Goal: Task Accomplishment & Management: Use online tool/utility

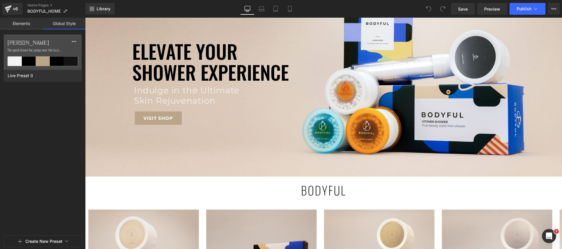
scroll to position [265, 0]
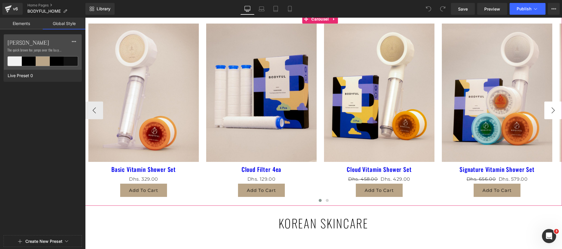
click at [552, 112] on button "›" at bounding box center [553, 111] width 18 height 18
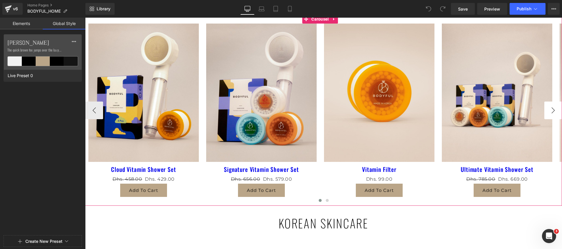
click at [552, 112] on button "›" at bounding box center [553, 111] width 18 height 18
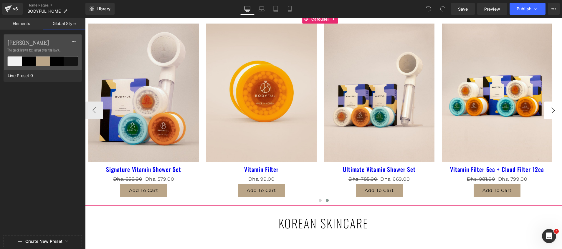
click at [552, 112] on button "›" at bounding box center [553, 111] width 18 height 18
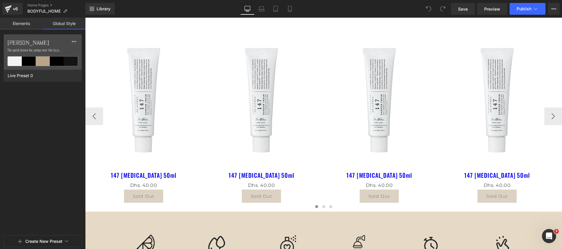
scroll to position [486, 0]
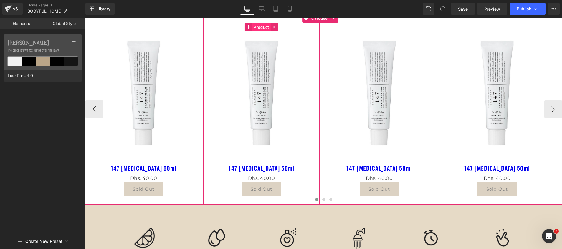
click at [259, 27] on span "Product" at bounding box center [261, 27] width 18 height 9
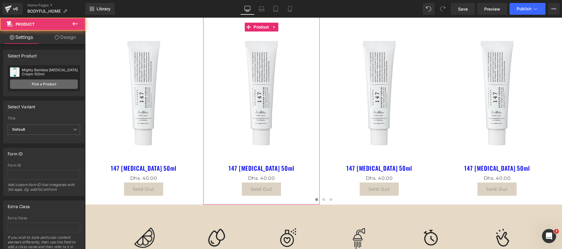
click at [47, 83] on link "Pick a Product" at bounding box center [44, 83] width 68 height 9
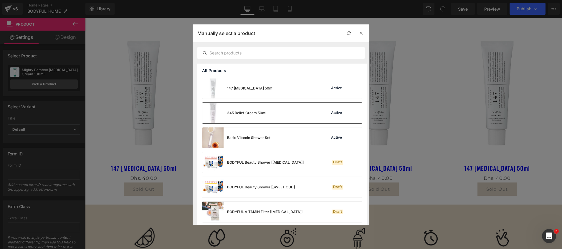
click at [283, 112] on div "345 Relief Cream 50ml Active" at bounding box center [282, 113] width 160 height 21
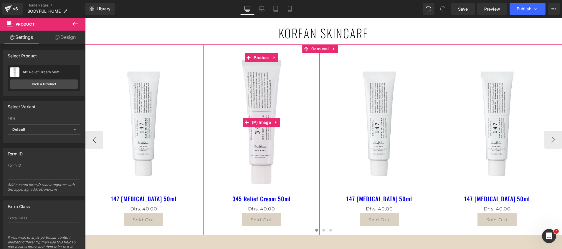
scroll to position [441, 0]
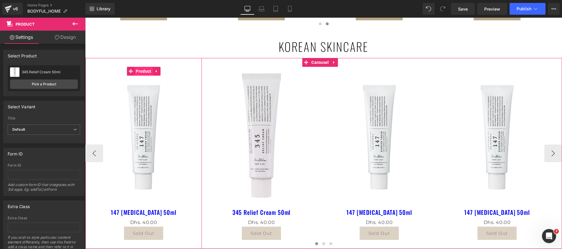
click at [143, 71] on span "Product" at bounding box center [143, 71] width 18 height 9
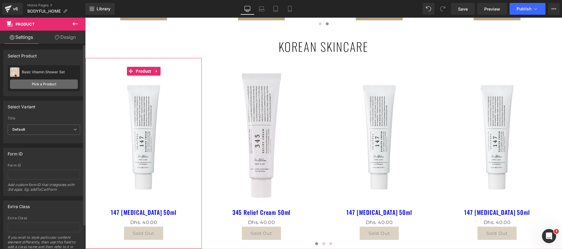
click at [40, 84] on link "Pick a Product" at bounding box center [44, 83] width 68 height 9
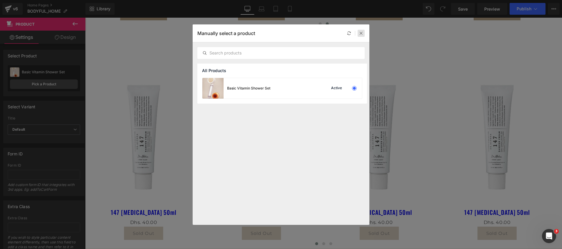
drag, startPoint x: 364, startPoint y: 33, endPoint x: 2, endPoint y: 73, distance: 363.9
click at [364, 33] on div at bounding box center [360, 33] width 7 height 7
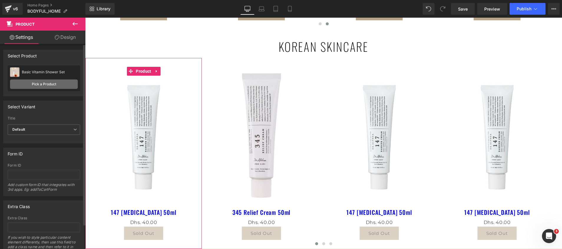
click at [39, 84] on link "Pick a Product" at bounding box center [44, 83] width 68 height 9
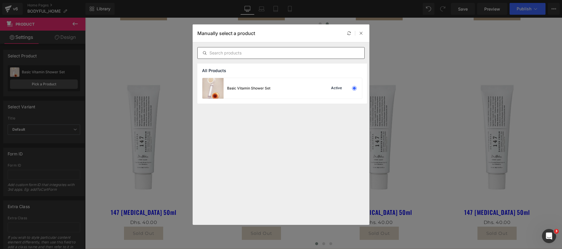
click at [228, 52] on input "text" at bounding box center [280, 52] width 167 height 7
click at [362, 34] on icon at bounding box center [361, 33] width 4 height 4
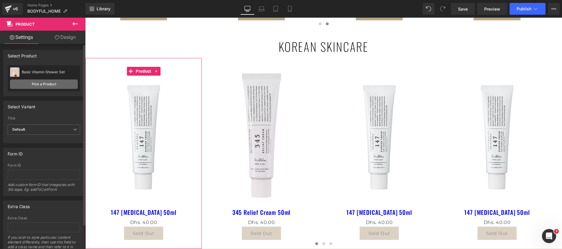
click at [44, 80] on link "Pick a Product" at bounding box center [44, 83] width 68 height 9
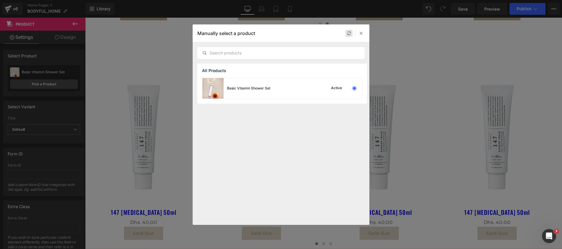
click at [350, 33] on icon at bounding box center [349, 33] width 4 height 4
drag, startPoint x: 362, startPoint y: 34, endPoint x: 248, endPoint y: 2, distance: 118.4
click at [362, 34] on icon at bounding box center [361, 33] width 4 height 4
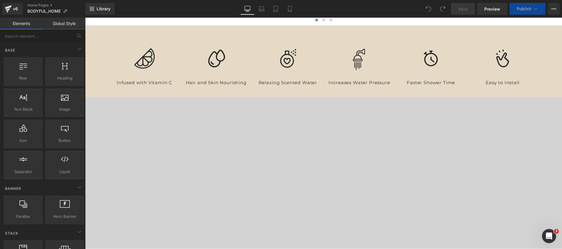
scroll to position [441, 0]
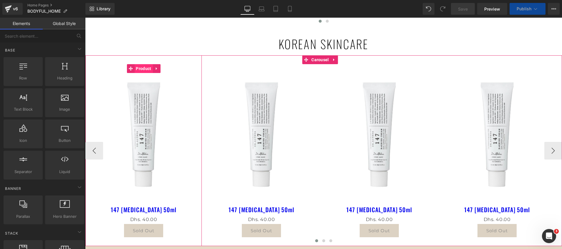
click at [142, 68] on span "Product" at bounding box center [143, 68] width 18 height 9
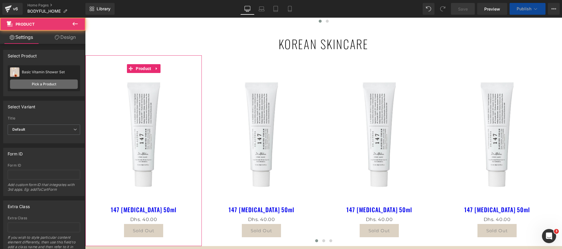
click at [25, 84] on link "Pick a Product" at bounding box center [44, 83] width 68 height 9
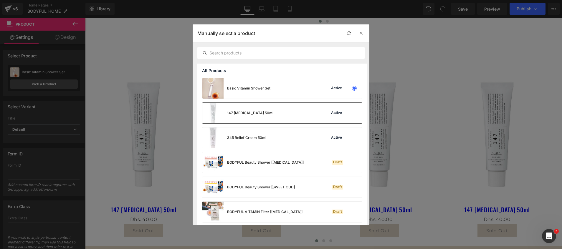
click at [270, 116] on div "147 Barrier Cream 50ml Active" at bounding box center [282, 113] width 160 height 21
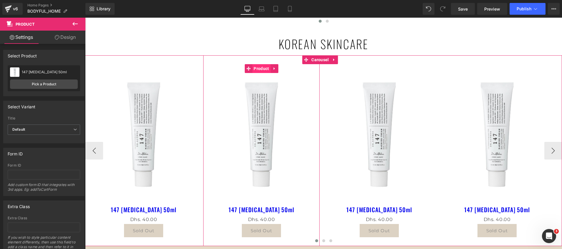
click at [263, 68] on span "Product" at bounding box center [261, 68] width 18 height 9
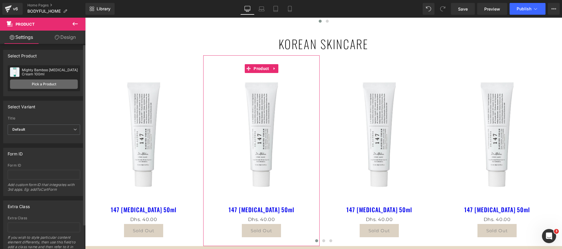
click at [52, 84] on link "Pick a Product" at bounding box center [44, 83] width 68 height 9
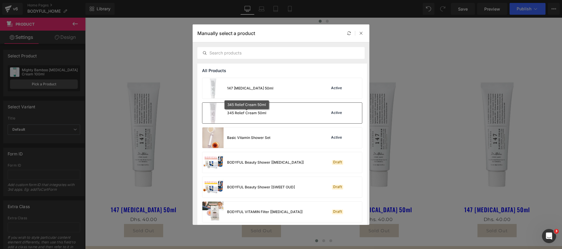
click at [242, 112] on div "345 Relief Cream 50ml" at bounding box center [246, 112] width 39 height 5
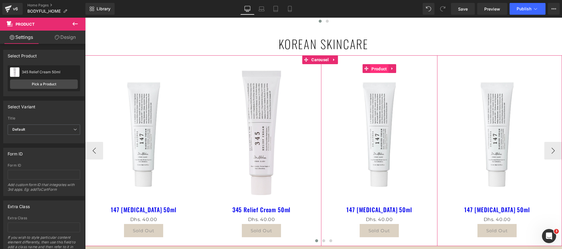
click at [378, 69] on span "Product" at bounding box center [379, 68] width 18 height 9
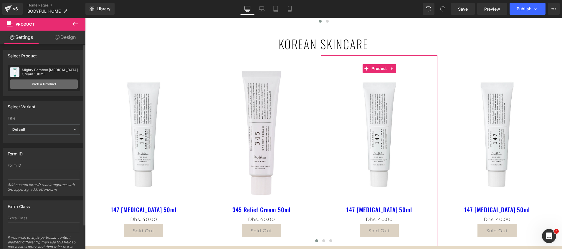
click at [39, 88] on link "Pick a Product" at bounding box center [44, 83] width 68 height 9
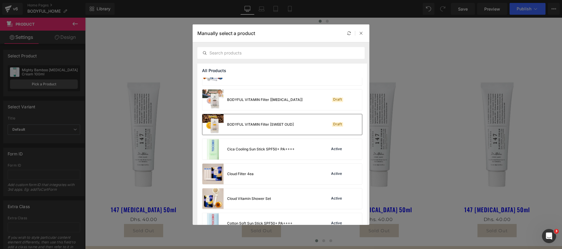
scroll to position [132, 0]
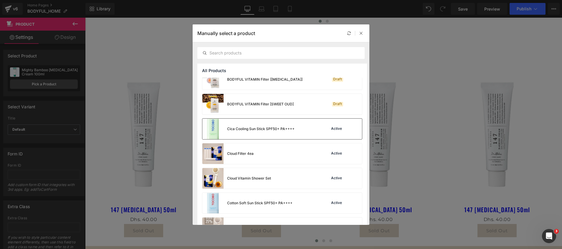
click at [269, 134] on div "Cica Cooling Sun Stick SPF50+ PA++++" at bounding box center [248, 129] width 92 height 21
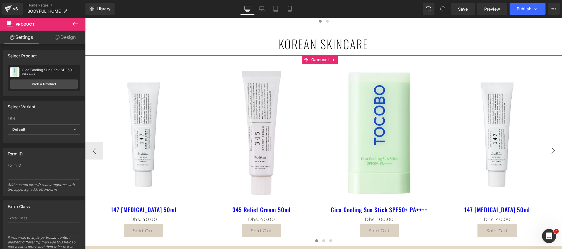
click at [546, 155] on button "›" at bounding box center [553, 151] width 18 height 18
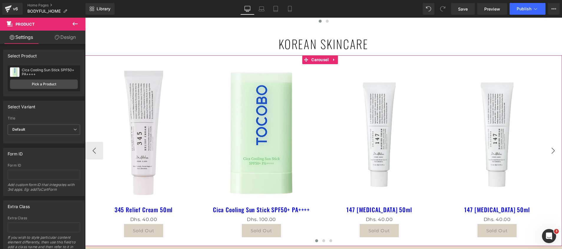
click at [546, 155] on button "›" at bounding box center [553, 151] width 18 height 18
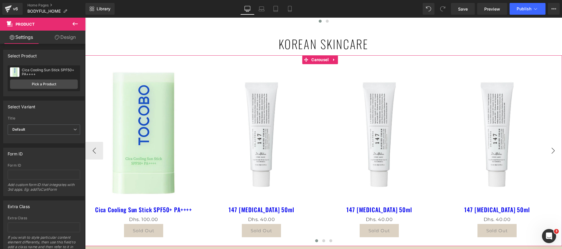
click at [546, 155] on button "›" at bounding box center [553, 151] width 18 height 18
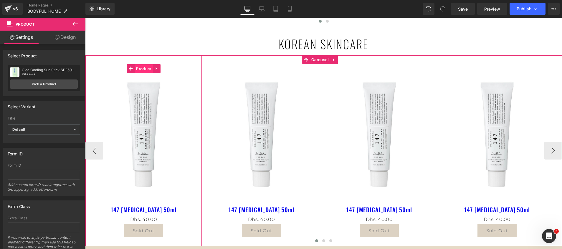
click at [141, 68] on span "Product" at bounding box center [143, 68] width 18 height 9
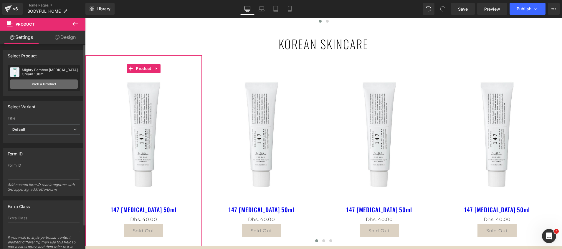
click at [23, 84] on link "Pick a Product" at bounding box center [44, 83] width 68 height 9
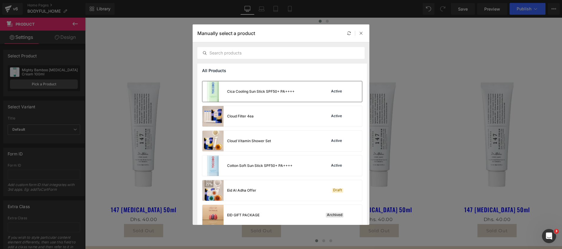
scroll to position [177, 0]
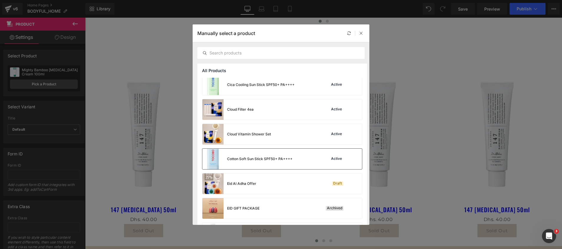
click at [238, 165] on div "Cotton Soft Sun Stick SPF50+ PA++++" at bounding box center [247, 159] width 90 height 21
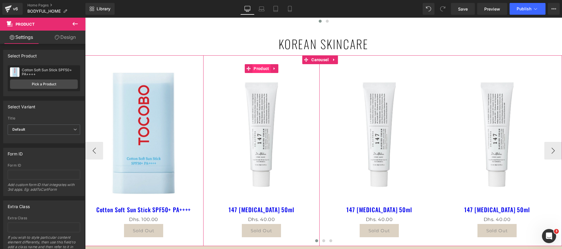
click at [259, 69] on span "Product" at bounding box center [261, 68] width 18 height 9
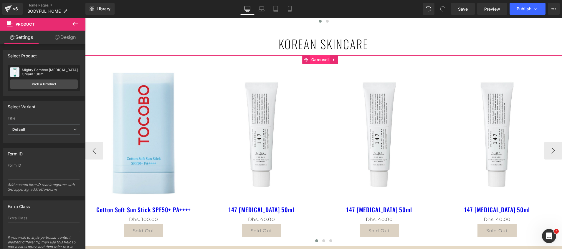
click at [319, 60] on span "Carousel" at bounding box center [320, 59] width 20 height 9
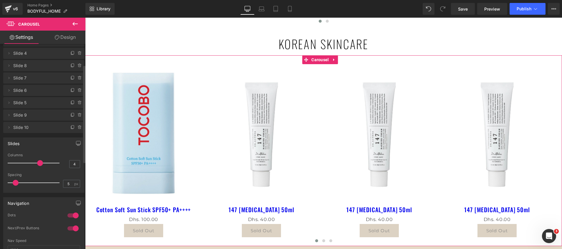
scroll to position [44, 0]
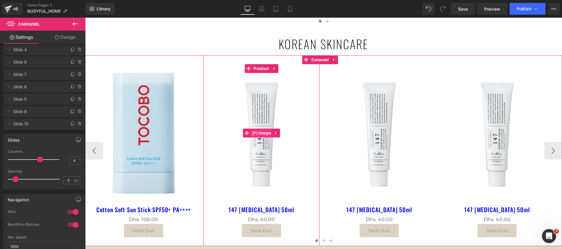
click at [263, 131] on span "(P) Image" at bounding box center [261, 133] width 22 height 9
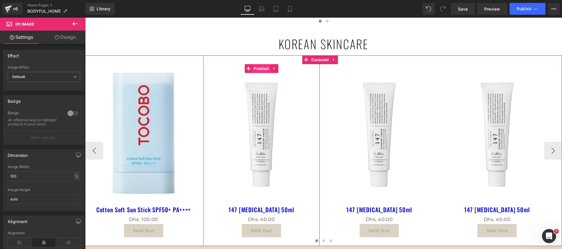
click at [257, 68] on span "Product" at bounding box center [261, 68] width 18 height 9
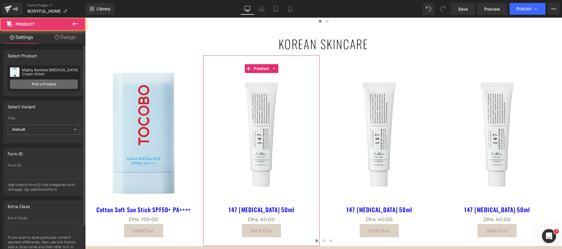
click at [22, 84] on link "Pick a Product" at bounding box center [44, 83] width 68 height 9
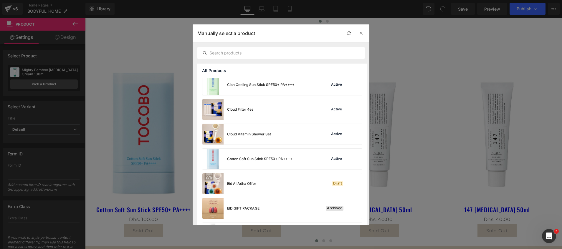
scroll to position [132, 0]
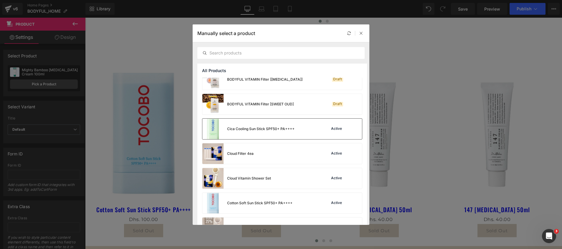
click at [237, 132] on div "Cica Cooling Sun Stick SPF50+ PA++++" at bounding box center [248, 129] width 92 height 21
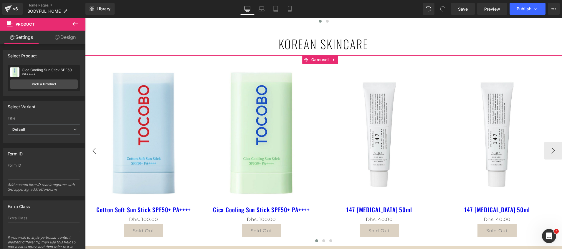
click at [90, 150] on button "‹" at bounding box center [94, 151] width 18 height 18
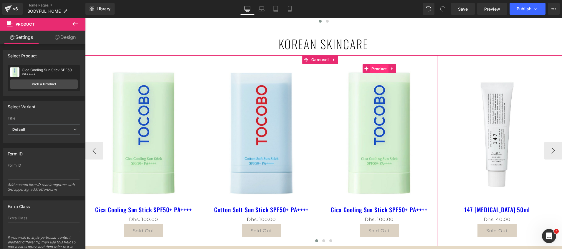
click at [382, 67] on span "Product" at bounding box center [379, 68] width 18 height 9
click at [376, 68] on span "Product" at bounding box center [379, 68] width 18 height 9
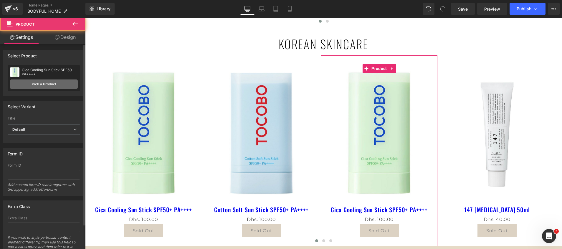
click at [25, 87] on link "Pick a Product" at bounding box center [44, 83] width 68 height 9
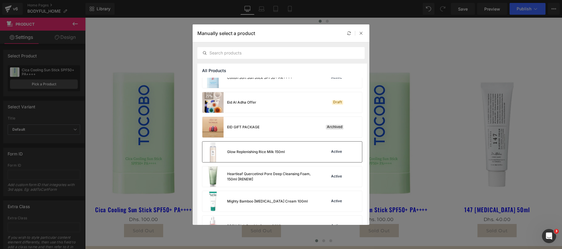
scroll to position [286, 0]
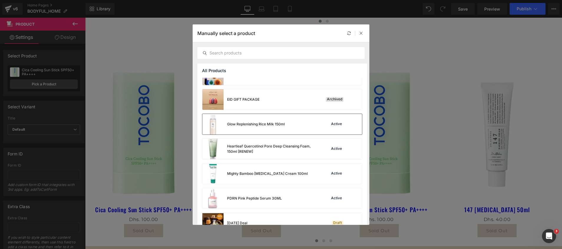
click at [230, 128] on div "Glow Replenishing Rice Milk 150ml" at bounding box center [243, 124] width 82 height 21
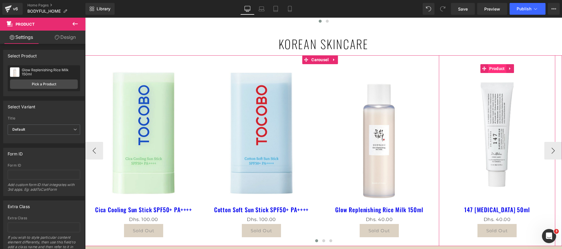
click at [494, 66] on span "Product" at bounding box center [496, 68] width 18 height 9
click at [494, 67] on span "Product" at bounding box center [496, 68] width 18 height 9
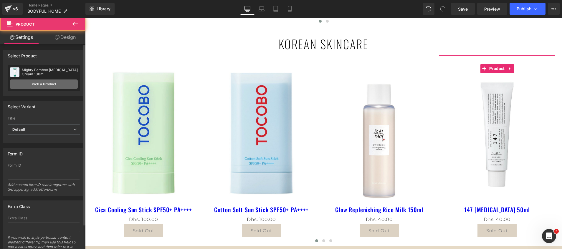
click at [32, 84] on link "Pick a Product" at bounding box center [44, 83] width 68 height 9
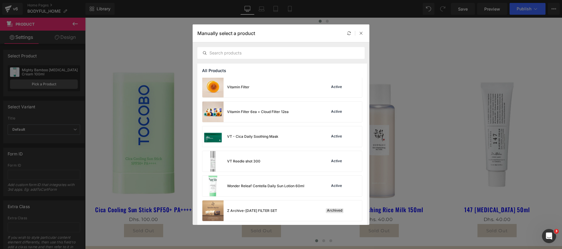
scroll to position [462, 0]
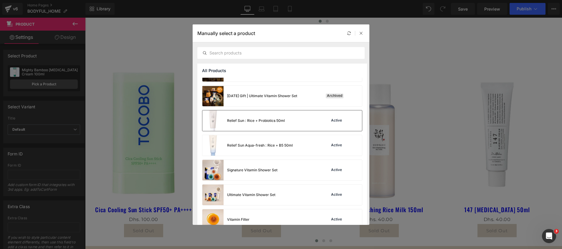
click at [214, 117] on img at bounding box center [212, 120] width 21 height 21
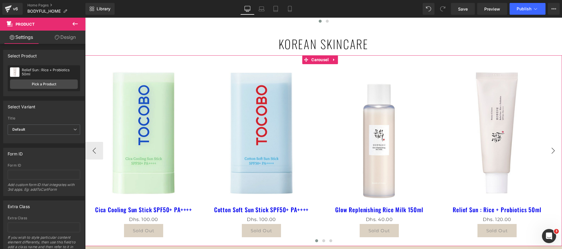
click at [546, 154] on button "›" at bounding box center [553, 151] width 18 height 18
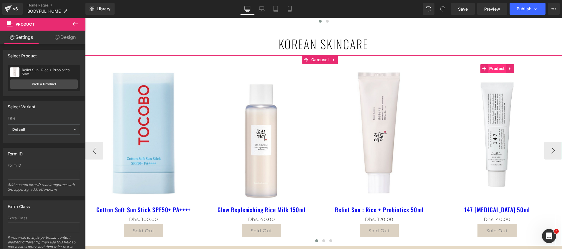
click at [494, 70] on span "Product" at bounding box center [496, 68] width 18 height 9
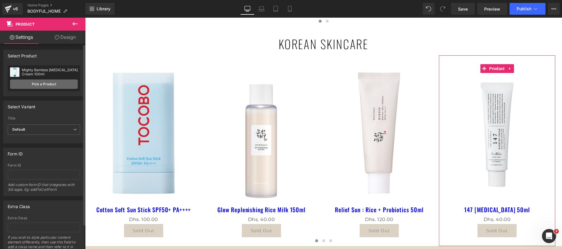
click at [20, 84] on link "Pick a Product" at bounding box center [44, 83] width 68 height 9
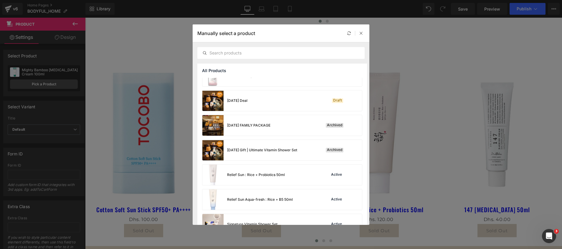
scroll to position [486, 0]
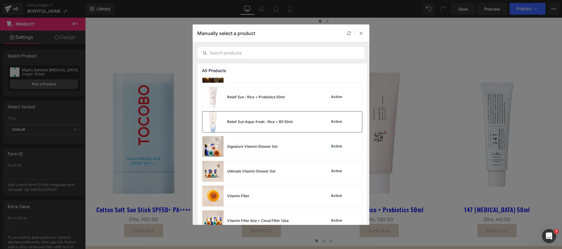
click at [251, 120] on div "Relief Sun Aqua-fresh : Rice + B5 50ml" at bounding box center [260, 121] width 66 height 5
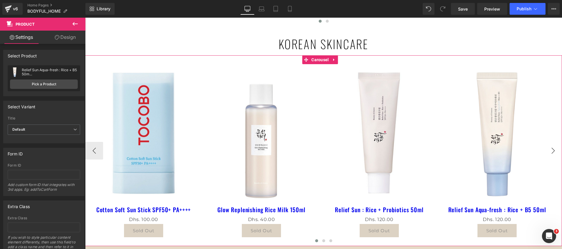
click at [548, 152] on button "›" at bounding box center [553, 151] width 18 height 18
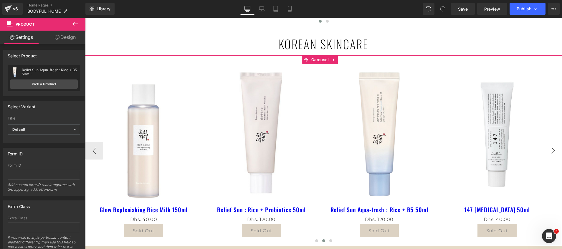
click at [548, 152] on button "›" at bounding box center [553, 151] width 18 height 18
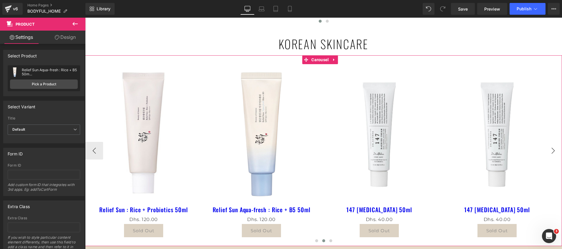
click at [548, 152] on button "›" at bounding box center [553, 151] width 18 height 18
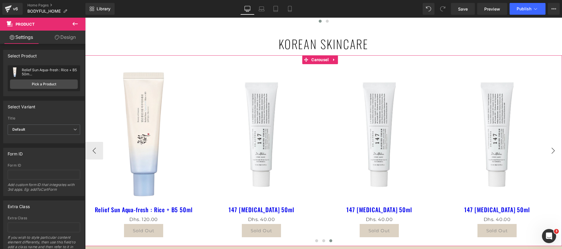
click at [548, 152] on button "›" at bounding box center [553, 151] width 18 height 18
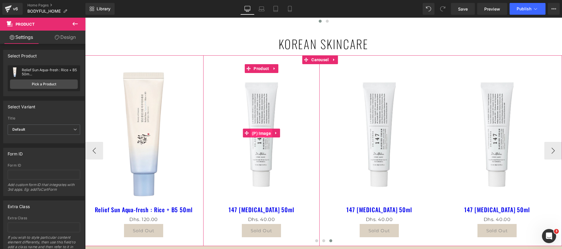
click at [258, 135] on span "(P) Image" at bounding box center [261, 133] width 22 height 9
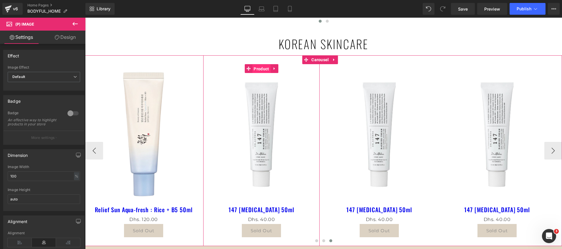
click at [260, 67] on span "Product" at bounding box center [261, 68] width 18 height 9
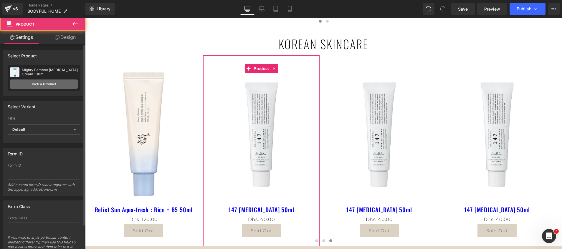
click at [32, 81] on link "Pick a Product" at bounding box center [44, 83] width 68 height 9
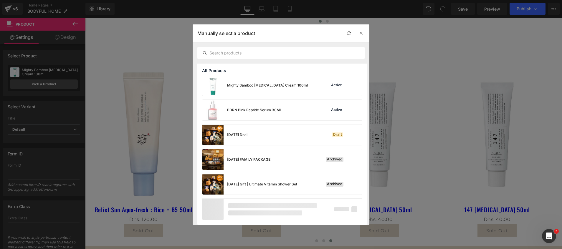
scroll to position [286, 0]
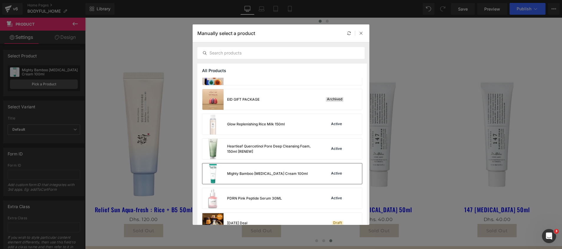
click at [249, 177] on div "Mighty Bamboo [MEDICAL_DATA] Cream 100ml" at bounding box center [254, 173] width 105 height 21
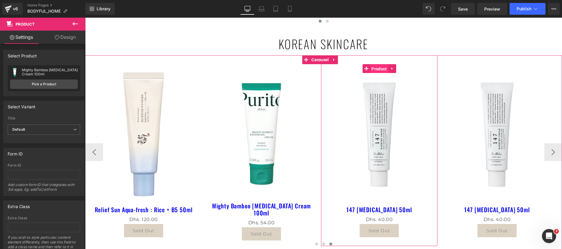
click at [377, 68] on span "Product" at bounding box center [379, 68] width 18 height 9
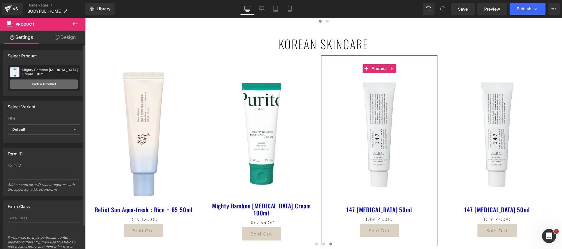
click at [30, 85] on link "Pick a Product" at bounding box center [44, 83] width 68 height 9
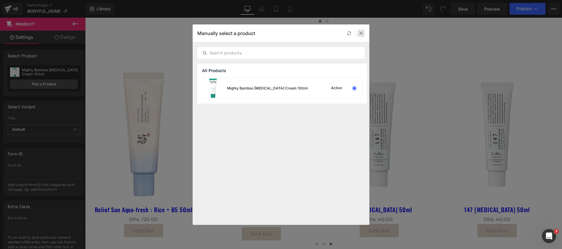
click at [363, 32] on div at bounding box center [360, 33] width 7 height 7
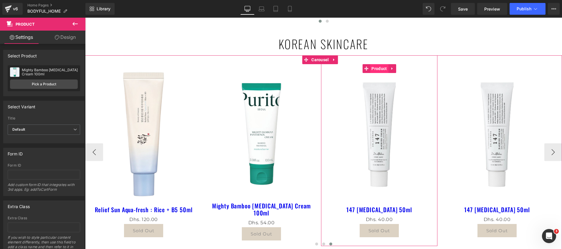
click at [377, 69] on span "Product" at bounding box center [379, 68] width 18 height 9
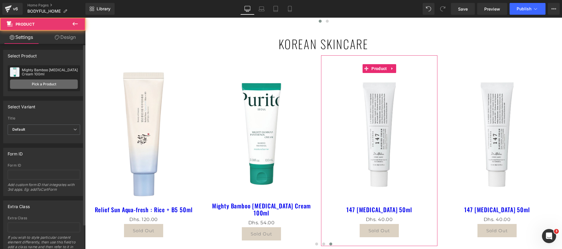
click at [50, 86] on link "Pick a Product" at bounding box center [44, 83] width 68 height 9
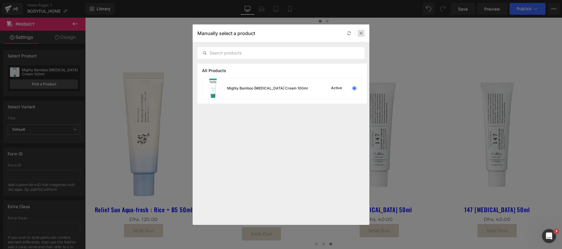
click at [364, 33] on div at bounding box center [360, 33] width 7 height 7
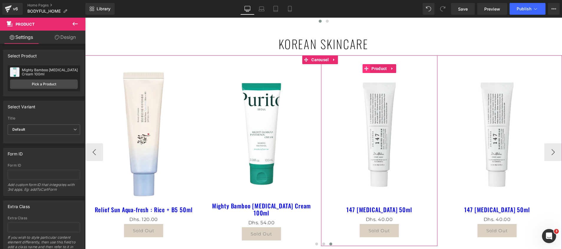
click at [367, 65] on span at bounding box center [366, 68] width 8 height 9
click at [364, 70] on icon at bounding box center [366, 68] width 4 height 4
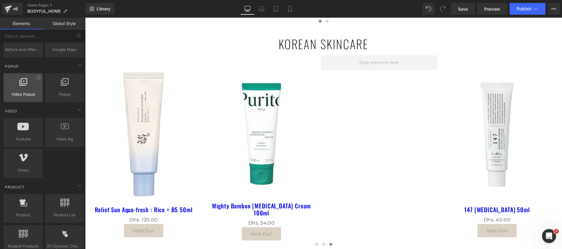
scroll to position [353, 0]
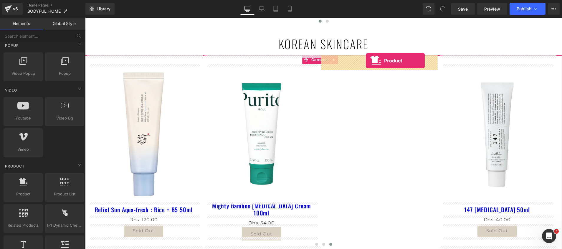
drag, startPoint x: 115, startPoint y: 208, endPoint x: 366, endPoint y: 61, distance: 290.7
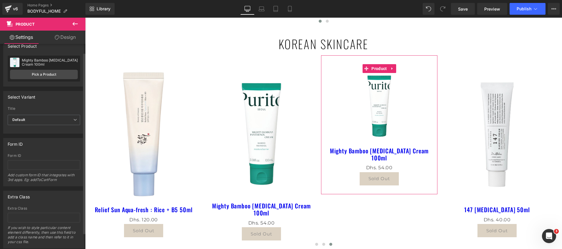
scroll to position [0, 0]
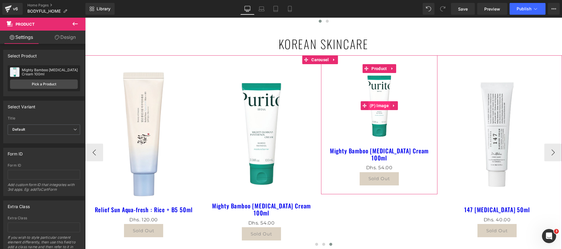
click at [382, 104] on span "(P) Image" at bounding box center [379, 105] width 22 height 9
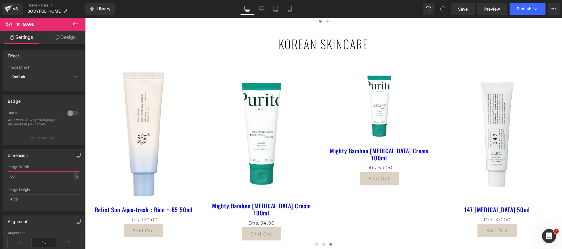
drag, startPoint x: 42, startPoint y: 180, endPoint x: -2, endPoint y: 182, distance: 44.0
click at [0, 182] on html "(P) Image You are previewing how the will restyle your page. You can not edit E…" at bounding box center [281, 124] width 562 height 249
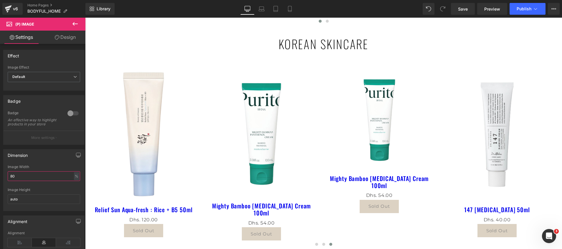
drag, startPoint x: 26, startPoint y: 178, endPoint x: -2, endPoint y: 180, distance: 28.0
click at [0, 180] on html "(P) Image You are previewing how the will restyle your page. You can not edit E…" at bounding box center [281, 124] width 562 height 249
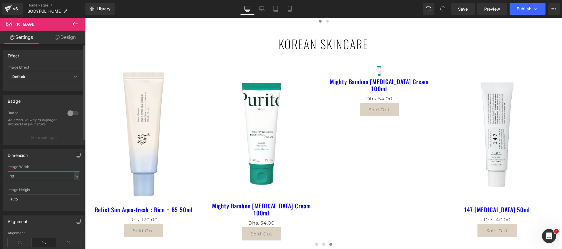
type input "100"
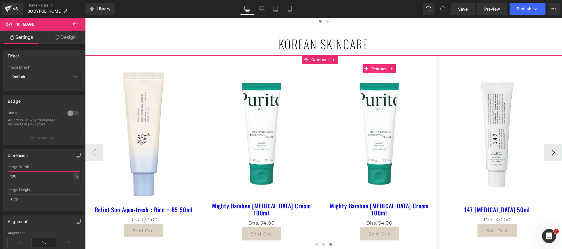
drag, startPoint x: 379, startPoint y: 65, endPoint x: 113, endPoint y: 35, distance: 267.8
click at [379, 66] on span "Product" at bounding box center [379, 68] width 18 height 9
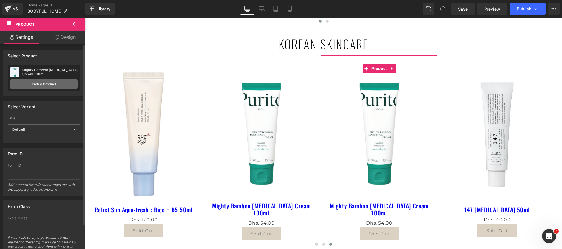
click at [40, 82] on link "Pick a Product" at bounding box center [44, 83] width 68 height 9
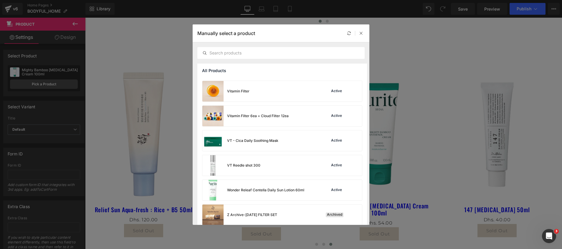
scroll to position [620, 0]
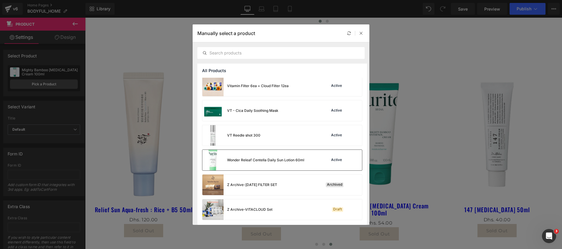
click at [264, 161] on div "Wonder Releaf Centella Daily Sun Lotion 60ml" at bounding box center [265, 159] width 77 height 5
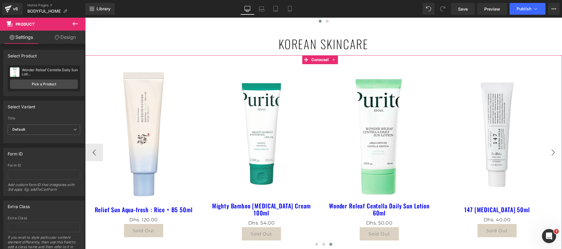
click at [546, 158] on button "›" at bounding box center [553, 153] width 18 height 18
click at [321, 61] on span "Carousel" at bounding box center [320, 59] width 20 height 9
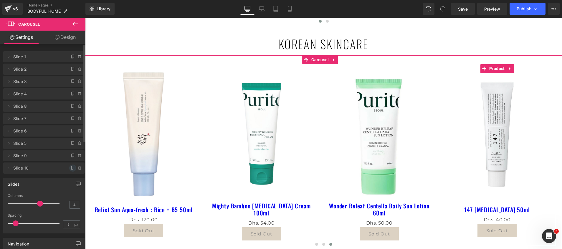
click at [70, 170] on icon at bounding box center [72, 168] width 5 height 5
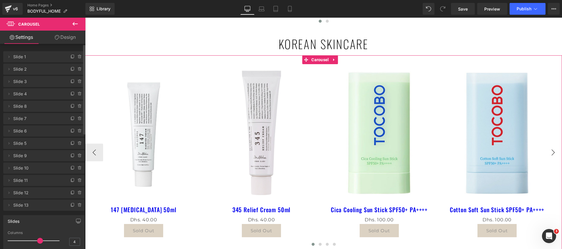
click at [545, 152] on button "›" at bounding box center [553, 153] width 18 height 18
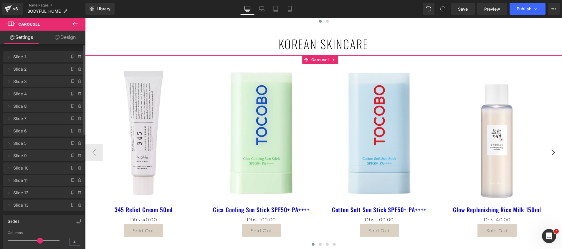
click at [545, 152] on button "›" at bounding box center [553, 153] width 18 height 18
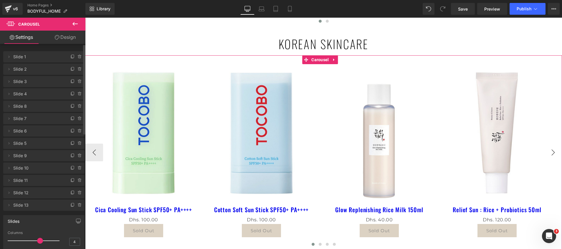
click at [545, 152] on button "›" at bounding box center [553, 153] width 18 height 18
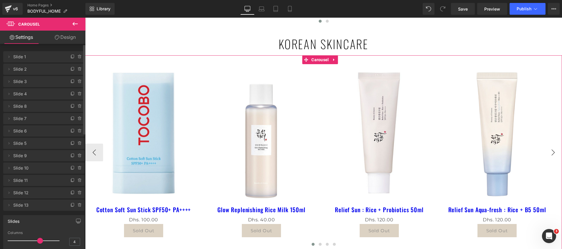
click at [545, 152] on button "›" at bounding box center [553, 153] width 18 height 18
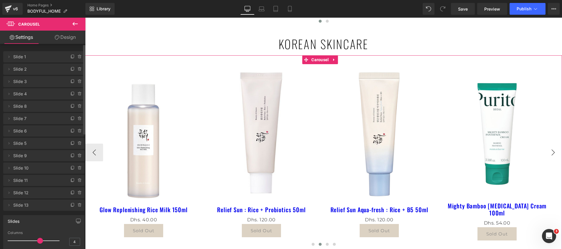
click at [545, 152] on button "›" at bounding box center [553, 153] width 18 height 18
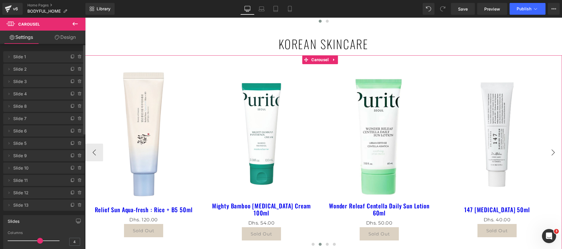
click at [545, 152] on button "›" at bounding box center [553, 153] width 18 height 18
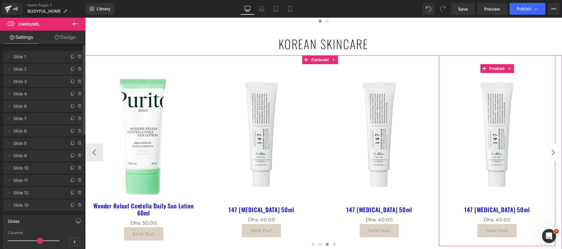
click at [545, 152] on button "›" at bounding box center [553, 153] width 18 height 18
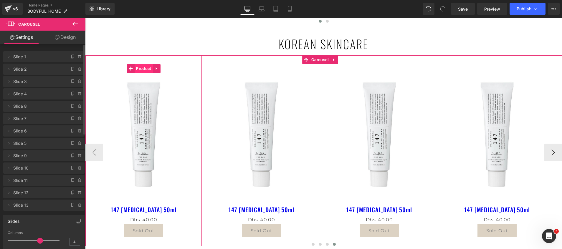
click at [142, 65] on span "Product" at bounding box center [143, 68] width 18 height 9
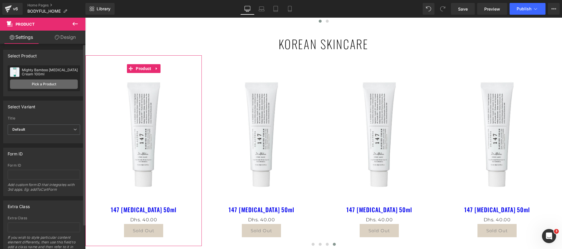
click at [38, 86] on link "Pick a Product" at bounding box center [44, 83] width 68 height 9
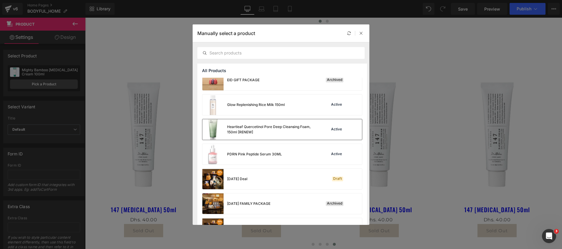
scroll to position [286, 0]
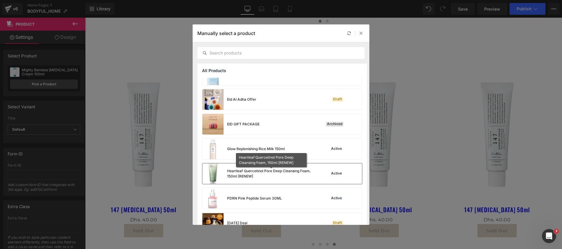
click at [255, 173] on div "Heartleaf Quercetinol Pore Deep Cleansing Foam, 150ml [RENEW]" at bounding box center [271, 173] width 88 height 11
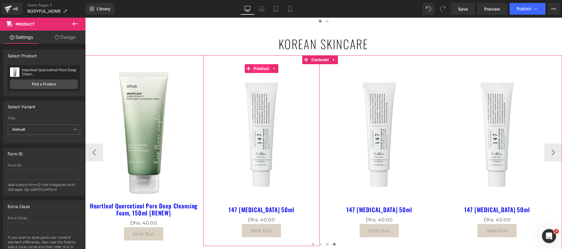
click at [259, 68] on span "Product" at bounding box center [261, 68] width 18 height 9
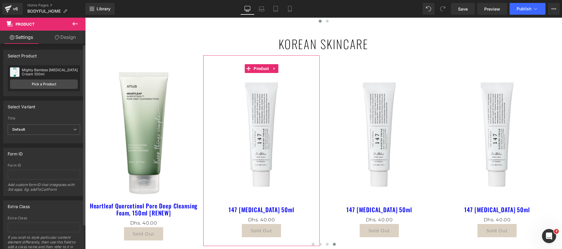
click at [10, 82] on link "Pick a Product" at bounding box center [44, 83] width 68 height 9
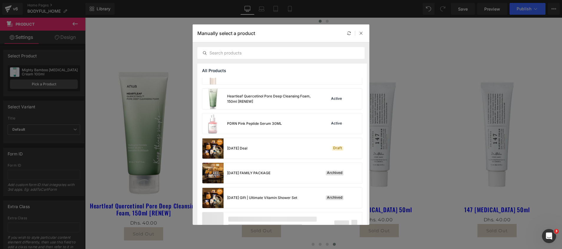
scroll to position [374, 0]
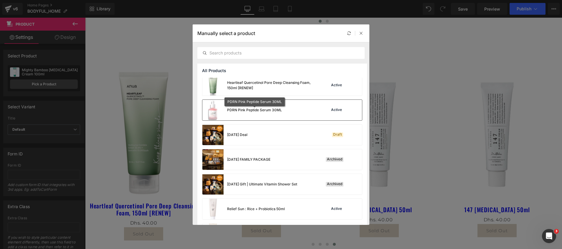
click at [252, 112] on div "PDRN Pink Peptide Serum 30ML" at bounding box center [254, 109] width 55 height 5
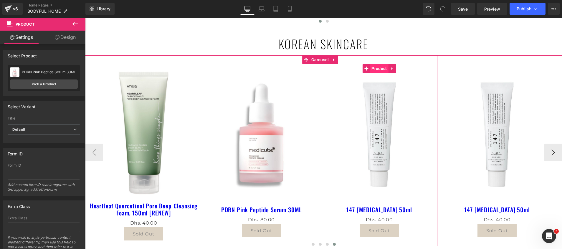
click at [375, 70] on span "Product" at bounding box center [379, 68] width 18 height 9
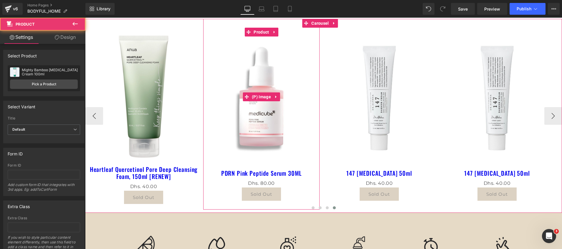
scroll to position [621, 0]
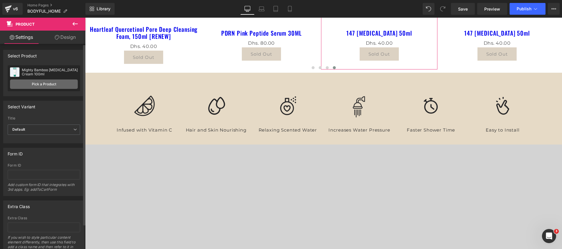
click at [32, 82] on link "Pick a Product" at bounding box center [44, 83] width 68 height 9
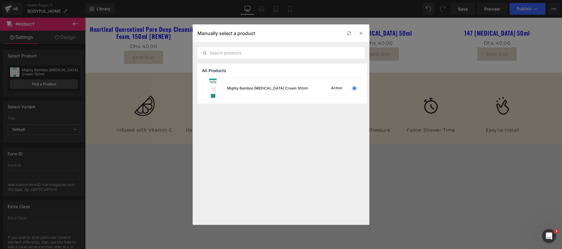
click at [362, 39] on div "Manually select a product" at bounding box center [280, 33] width 177 height 18
drag, startPoint x: 360, startPoint y: 33, endPoint x: 292, endPoint y: 48, distance: 69.6
click at [360, 33] on icon at bounding box center [361, 33] width 4 height 4
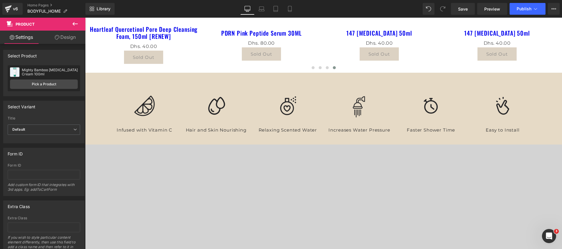
scroll to position [444, 0]
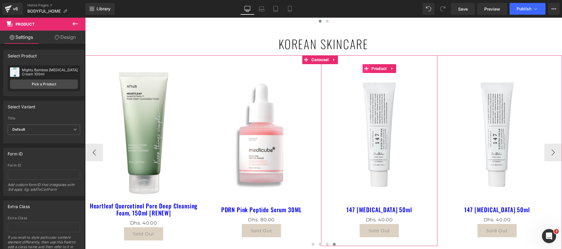
click at [366, 69] on icon at bounding box center [366, 69] width 4 height 4
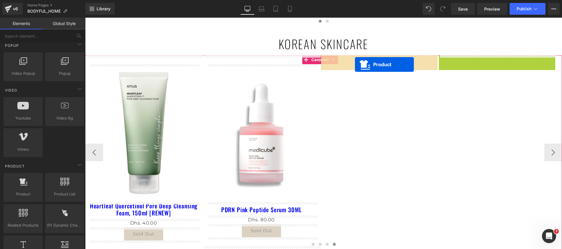
drag, startPoint x: 482, startPoint y: 68, endPoint x: 355, endPoint y: 64, distance: 126.9
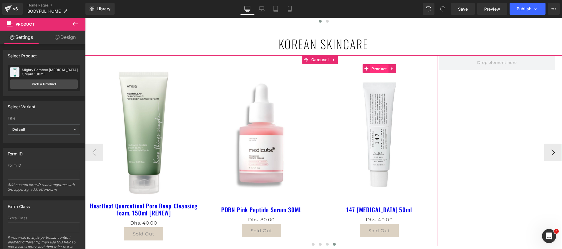
click at [379, 68] on span "Product" at bounding box center [379, 68] width 18 height 9
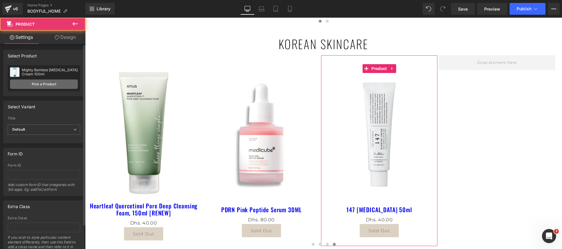
click at [39, 84] on link "Pick a Product" at bounding box center [44, 83] width 68 height 9
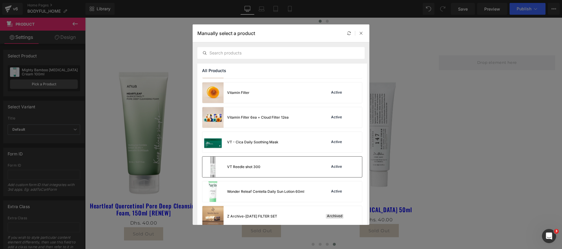
scroll to position [595, 0]
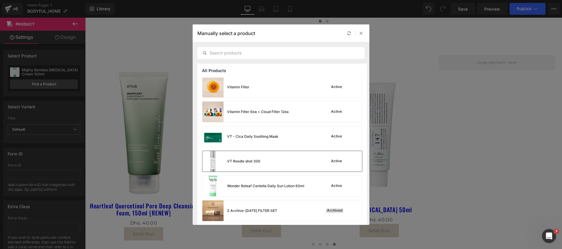
click at [273, 168] on div "VT Reedle shot 300 Active" at bounding box center [282, 161] width 160 height 21
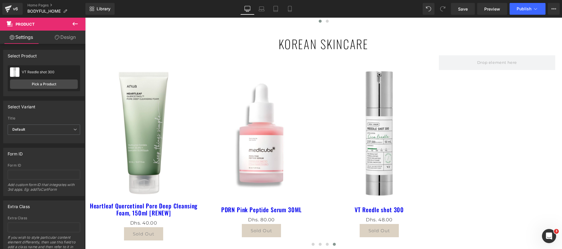
drag, startPoint x: 73, startPoint y: 25, endPoint x: 71, endPoint y: 28, distance: 3.8
click at [74, 25] on icon at bounding box center [74, 24] width 5 height 4
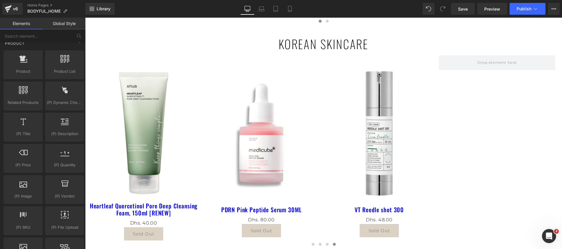
scroll to position [343, 0]
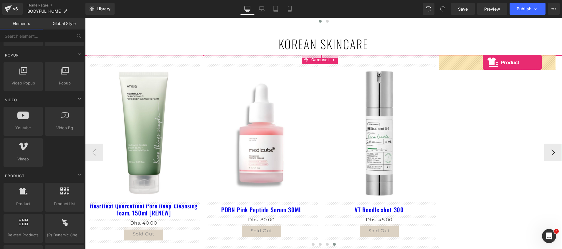
drag, startPoint x: 106, startPoint y: 220, endPoint x: 482, endPoint y: 62, distance: 407.9
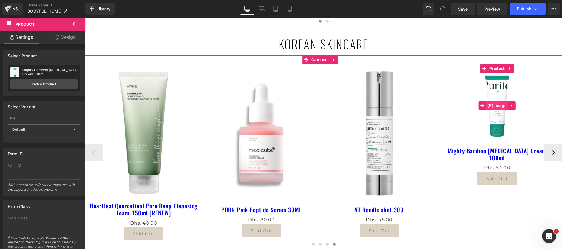
click at [498, 107] on span "(P) Image" at bounding box center [497, 105] width 22 height 9
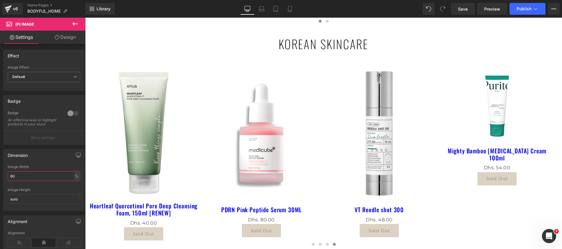
drag, startPoint x: 34, startPoint y: 183, endPoint x: -2, endPoint y: 182, distance: 35.3
click at [0, 182] on html "(P) Image You are previewing how the will restyle your page. You can not edit E…" at bounding box center [281, 124] width 562 height 249
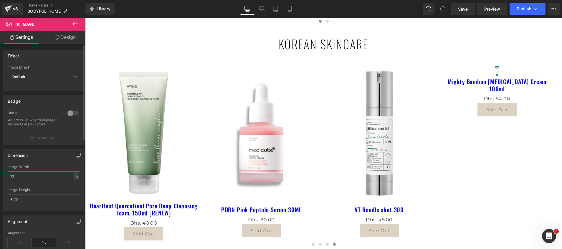
type input "100"
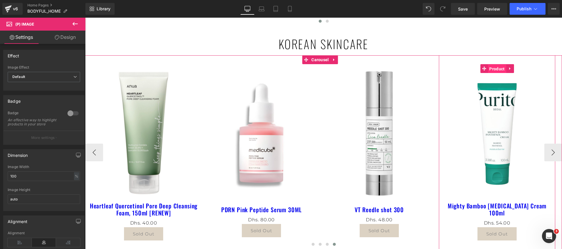
click at [495, 69] on span "Product" at bounding box center [496, 68] width 18 height 9
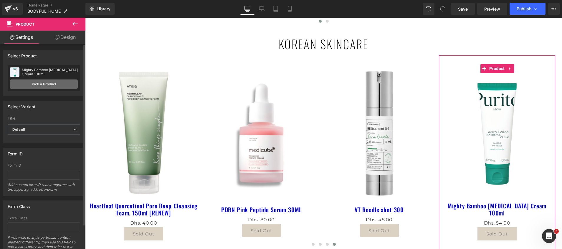
click at [31, 83] on link "Pick a Product" at bounding box center [44, 83] width 68 height 9
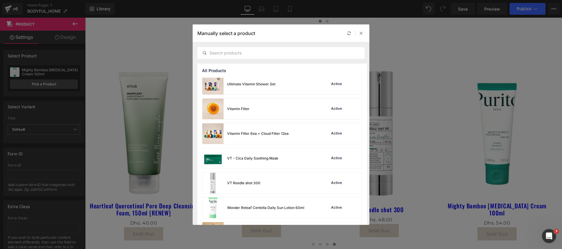
scroll to position [620, 0]
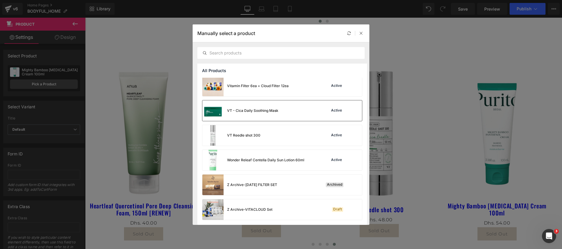
click at [243, 114] on div "VT - Cica Daily Soothing Mask" at bounding box center [240, 110] width 76 height 21
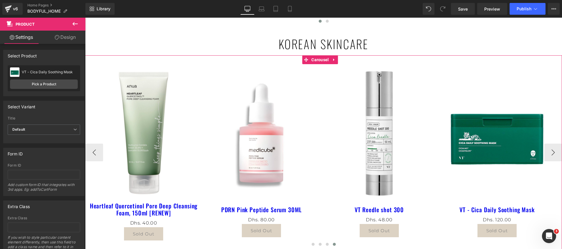
drag, startPoint x: 318, startPoint y: 60, endPoint x: 223, endPoint y: 62, distance: 95.1
click at [318, 60] on span "Carousel" at bounding box center [320, 59] width 20 height 9
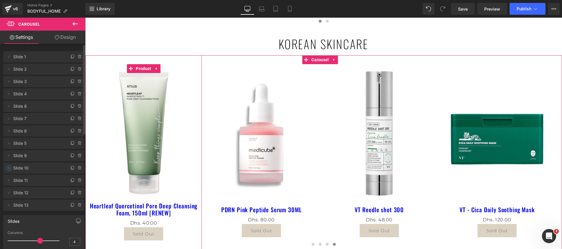
click at [10, 169] on icon at bounding box center [8, 168] width 5 height 5
click at [23, 178] on li "Delete Cancel Slide 10 Slide 10 Name Slide 10" at bounding box center [43, 182] width 81 height 40
click at [35, 170] on span "Slide 10" at bounding box center [37, 167] width 49 height 11
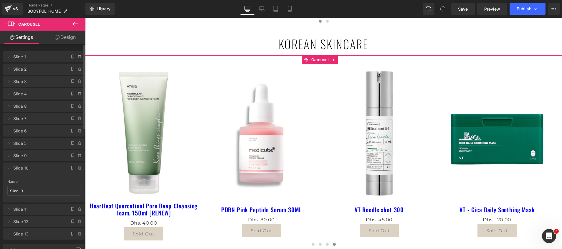
drag, startPoint x: 10, startPoint y: 233, endPoint x: 22, endPoint y: 218, distance: 19.1
click at [24, 50] on ul "Delete Cancel Slide 1 Slide 1 Name Slide 1 Delete Cancel Slide 2 Slide 2 Name S…" at bounding box center [43, 50] width 81 height 0
click at [29, 238] on span "Slide 13" at bounding box center [37, 233] width 49 height 11
drag, startPoint x: 53, startPoint y: 235, endPoint x: 62, endPoint y: 234, distance: 9.2
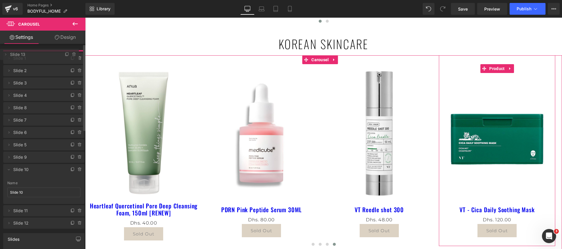
drag, startPoint x: 19, startPoint y: 232, endPoint x: 41, endPoint y: 53, distance: 180.9
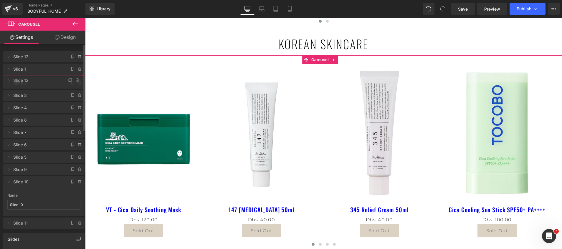
drag, startPoint x: 29, startPoint y: 236, endPoint x: 30, endPoint y: 82, distance: 153.9
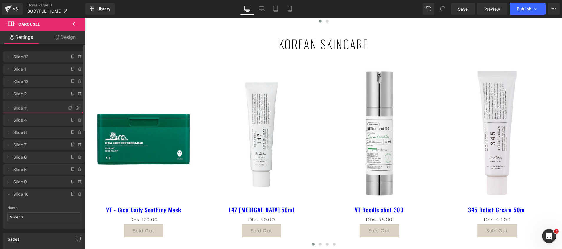
drag, startPoint x: 38, startPoint y: 236, endPoint x: 43, endPoint y: 110, distance: 125.8
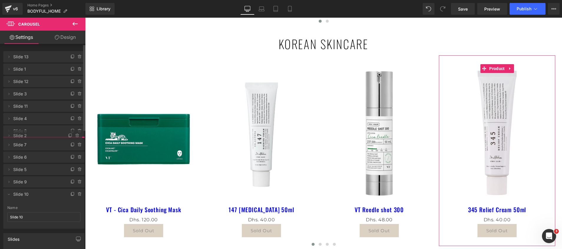
drag, startPoint x: 30, startPoint y: 97, endPoint x: 32, endPoint y: 138, distance: 41.9
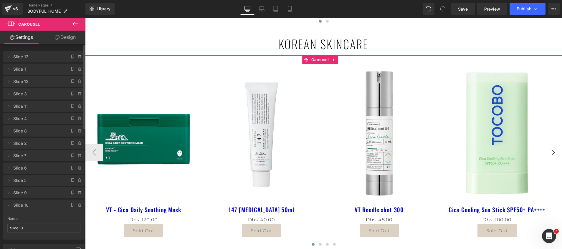
click at [546, 152] on button "›" at bounding box center [553, 153] width 18 height 18
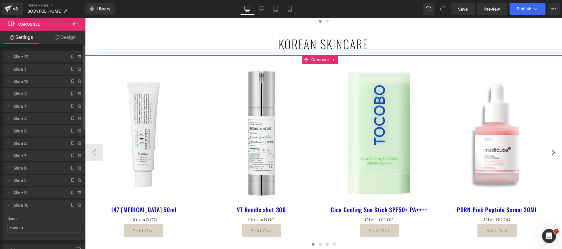
click at [545, 152] on button "›" at bounding box center [553, 153] width 18 height 18
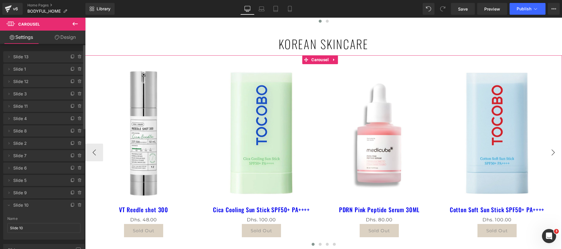
click at [545, 152] on button "›" at bounding box center [553, 153] width 18 height 18
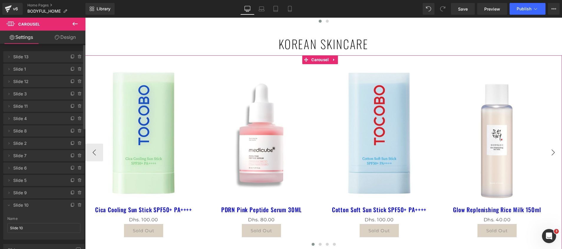
click at [545, 152] on button "›" at bounding box center [553, 153] width 18 height 18
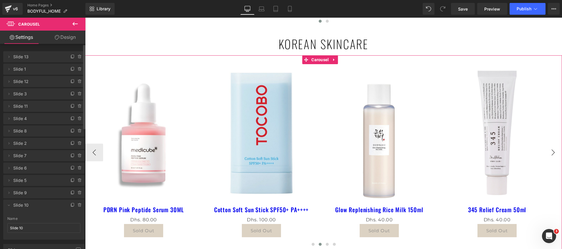
click at [545, 152] on button "›" at bounding box center [553, 153] width 18 height 18
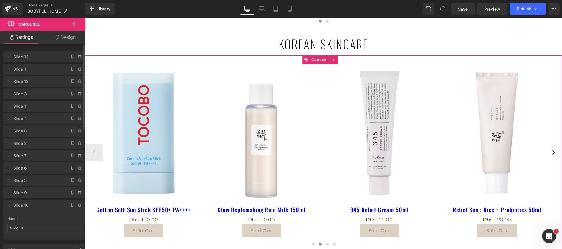
click at [545, 152] on button "›" at bounding box center [553, 153] width 18 height 18
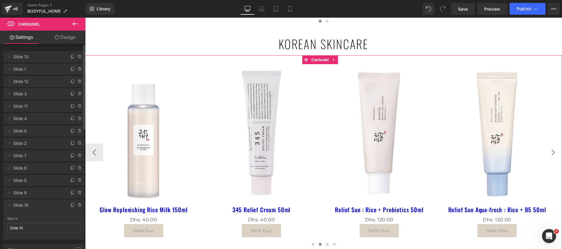
click at [545, 152] on button "›" at bounding box center [553, 153] width 18 height 18
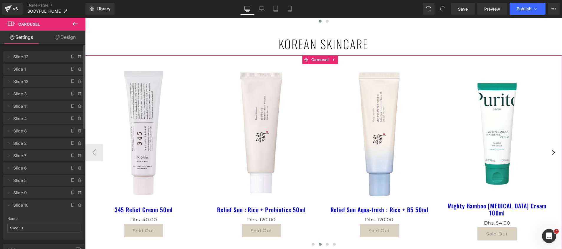
click at [545, 152] on button "›" at bounding box center [553, 153] width 18 height 18
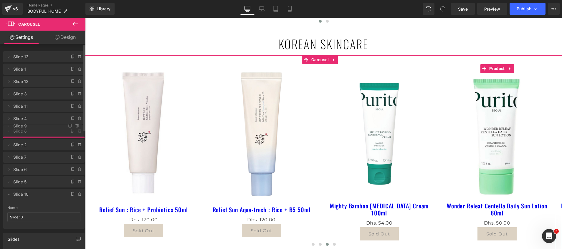
drag, startPoint x: 46, startPoint y: 194, endPoint x: 49, endPoint y: 127, distance: 66.9
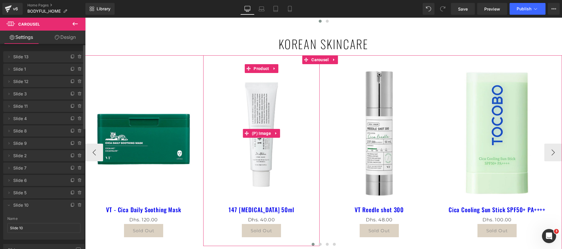
click at [257, 111] on img at bounding box center [261, 133] width 110 height 138
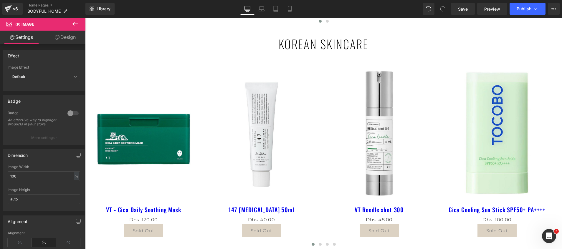
click at [75, 22] on icon at bounding box center [75, 23] width 7 height 7
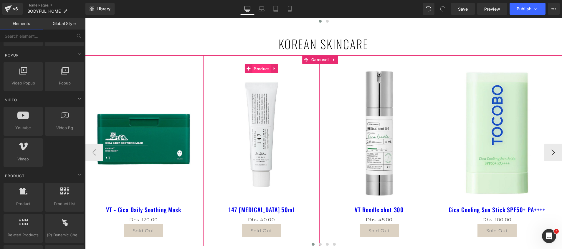
click at [261, 72] on span "Product" at bounding box center [261, 68] width 18 height 9
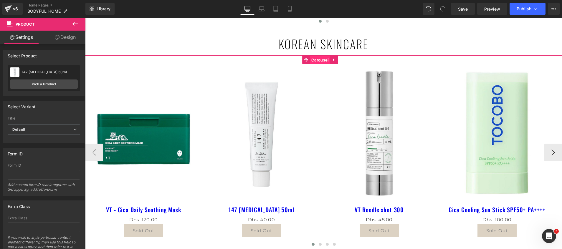
click at [315, 60] on span "Carousel" at bounding box center [320, 60] width 20 height 9
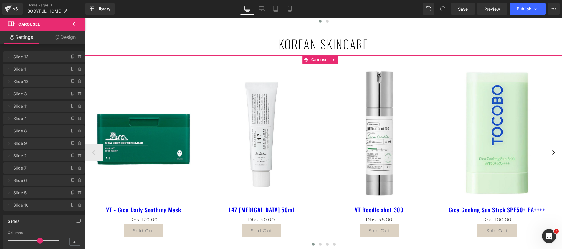
click at [545, 153] on button "›" at bounding box center [553, 153] width 18 height 18
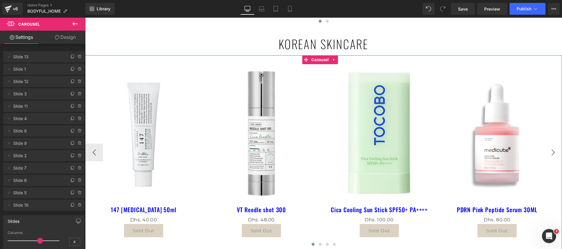
click at [545, 153] on button "›" at bounding box center [553, 153] width 18 height 18
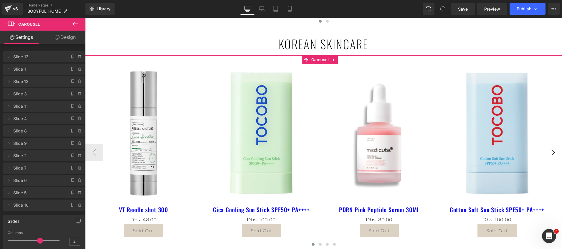
click at [545, 153] on button "›" at bounding box center [553, 153] width 18 height 18
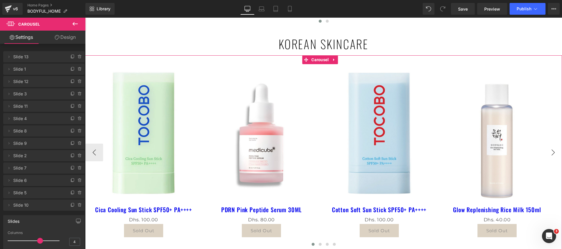
click at [545, 153] on button "›" at bounding box center [553, 153] width 18 height 18
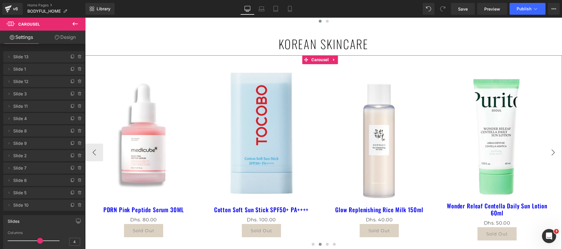
click at [545, 153] on button "›" at bounding box center [553, 153] width 18 height 18
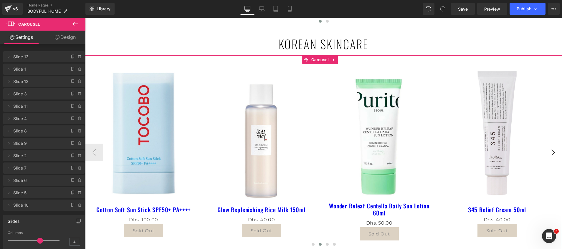
click at [545, 153] on button "›" at bounding box center [553, 153] width 18 height 18
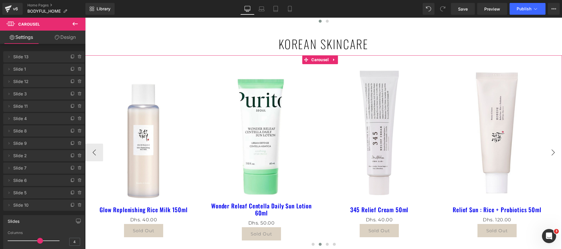
click at [545, 153] on button "›" at bounding box center [553, 153] width 18 height 18
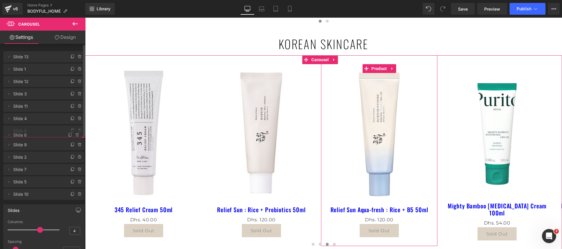
drag, startPoint x: 31, startPoint y: 182, endPoint x: 57, endPoint y: 137, distance: 52.4
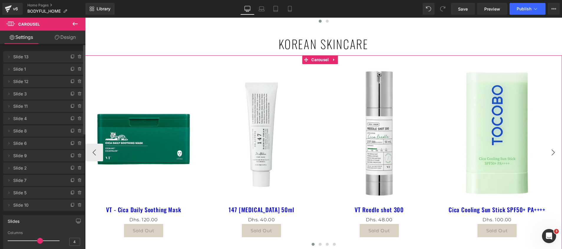
click at [545, 157] on button "›" at bounding box center [553, 153] width 18 height 18
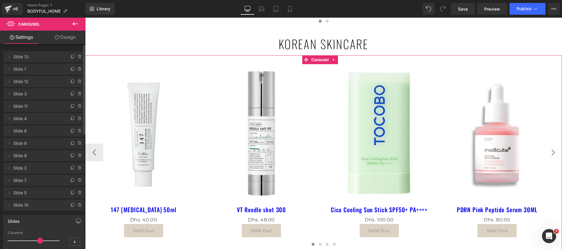
click at [545, 157] on button "›" at bounding box center [553, 153] width 18 height 18
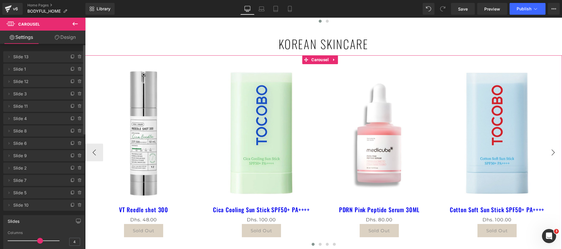
click at [545, 157] on button "›" at bounding box center [553, 153] width 18 height 18
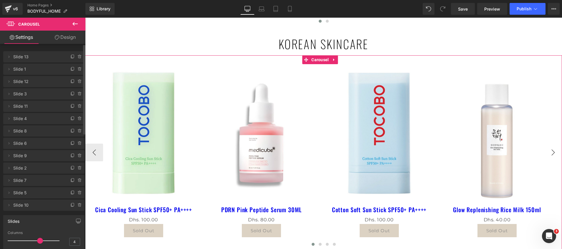
click at [545, 157] on button "›" at bounding box center [553, 153] width 18 height 18
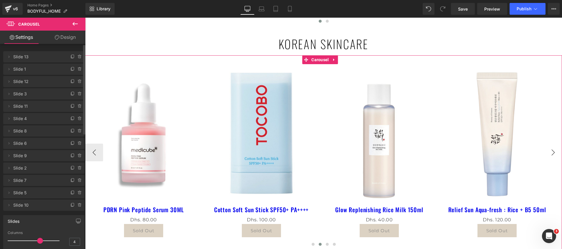
click at [545, 157] on button "›" at bounding box center [553, 153] width 18 height 18
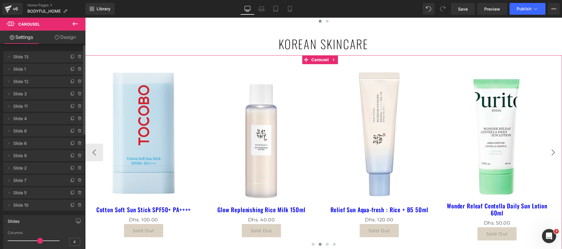
click at [545, 157] on button "›" at bounding box center [553, 153] width 18 height 18
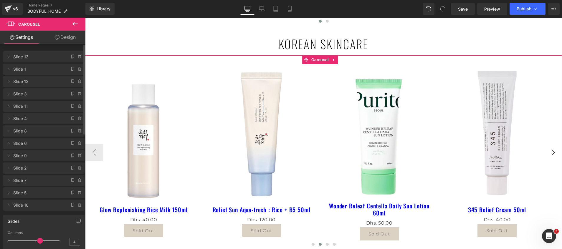
click at [545, 157] on button "›" at bounding box center [553, 153] width 18 height 18
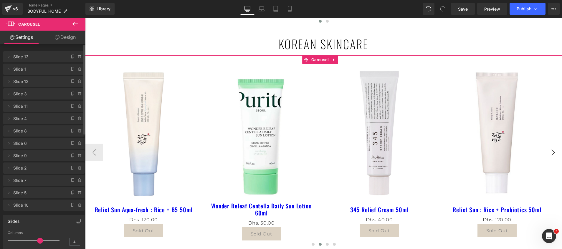
click at [545, 157] on button "›" at bounding box center [553, 153] width 18 height 18
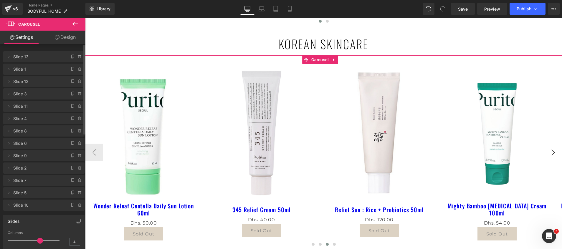
click at [545, 157] on button "›" at bounding box center [553, 153] width 18 height 18
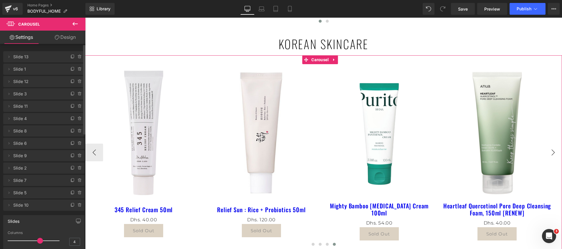
click at [545, 157] on button "›" at bounding box center [553, 153] width 18 height 18
click at [92, 154] on button "‹" at bounding box center [94, 153] width 18 height 18
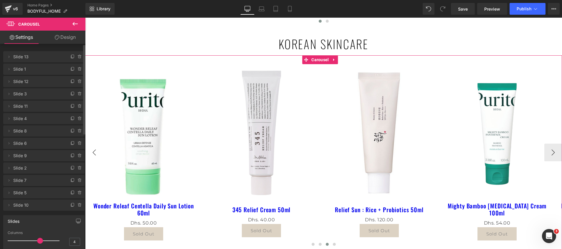
click at [92, 154] on button "‹" at bounding box center [94, 153] width 18 height 18
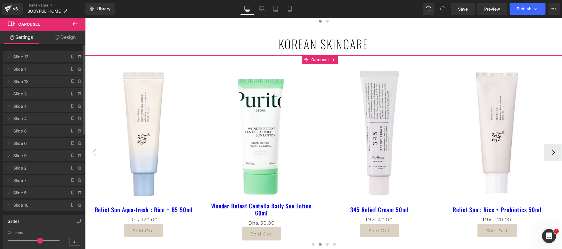
click at [92, 154] on button "‹" at bounding box center [94, 153] width 18 height 18
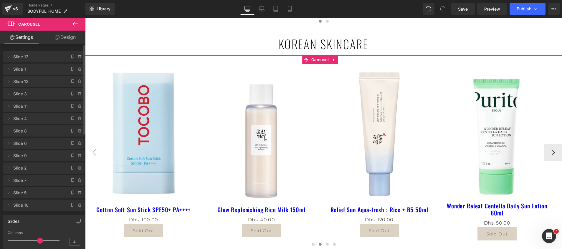
click at [92, 155] on button "‹" at bounding box center [94, 153] width 18 height 18
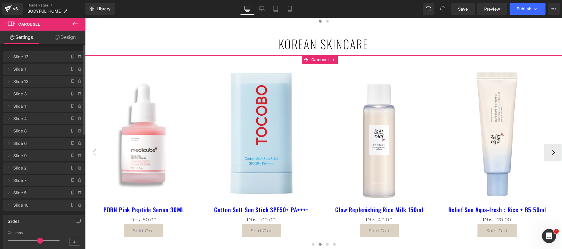
click at [92, 155] on button "‹" at bounding box center [94, 153] width 18 height 18
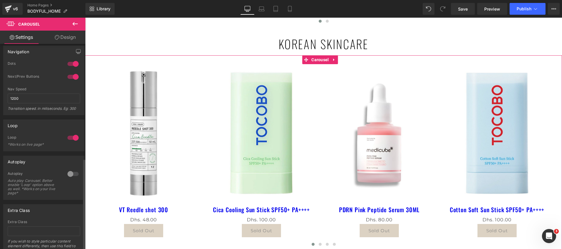
scroll to position [261, 0]
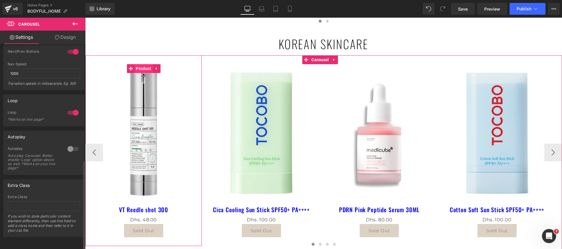
click at [143, 72] on span "Product" at bounding box center [143, 68] width 18 height 9
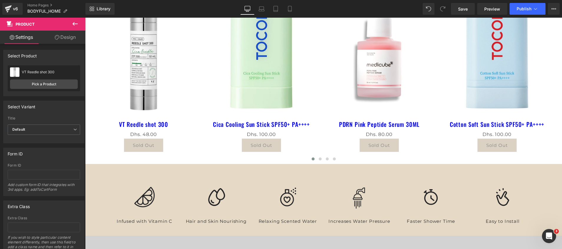
scroll to position [397, 0]
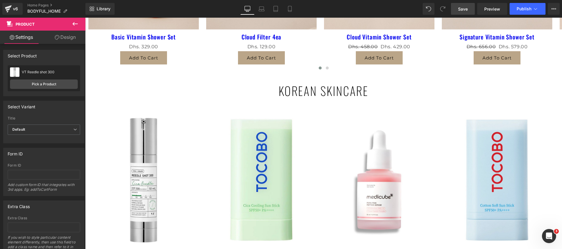
click at [460, 11] on span "Save" at bounding box center [463, 9] width 10 height 6
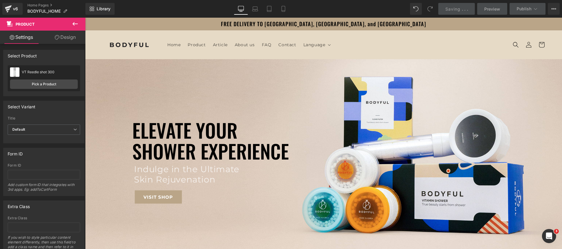
click at [63, 37] on link "Design" at bounding box center [65, 37] width 43 height 13
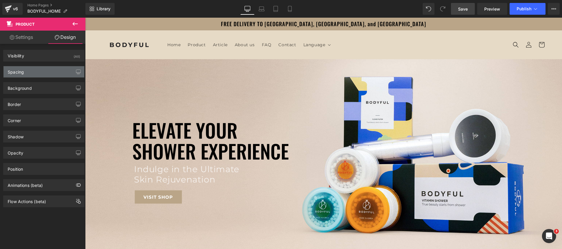
click at [30, 68] on div "Spacing" at bounding box center [44, 71] width 81 height 11
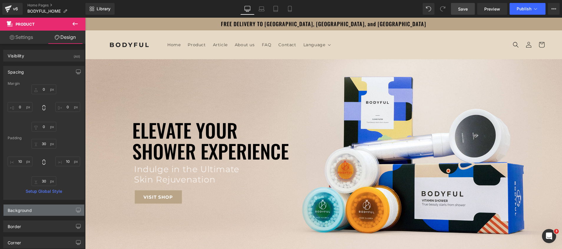
click at [30, 208] on div "Background" at bounding box center [20, 209] width 24 height 8
click at [41, 4] on link "Home Pages" at bounding box center [56, 5] width 58 height 5
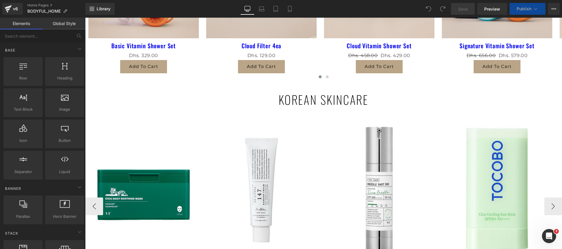
scroll to position [441, 0]
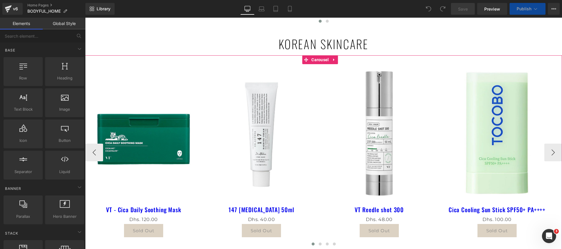
click at [560, 154] on div at bounding box center [560, 152] width 1 height 194
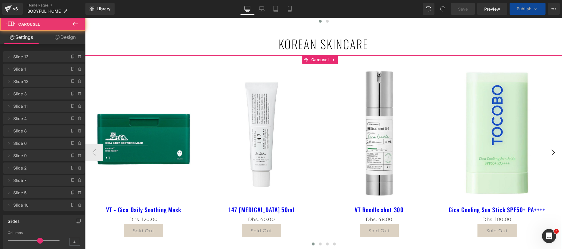
click at [544, 152] on button "›" at bounding box center [553, 153] width 18 height 18
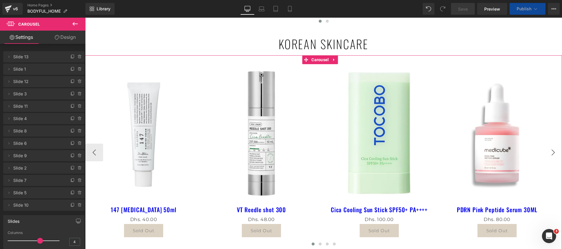
click at [544, 152] on button "›" at bounding box center [553, 153] width 18 height 18
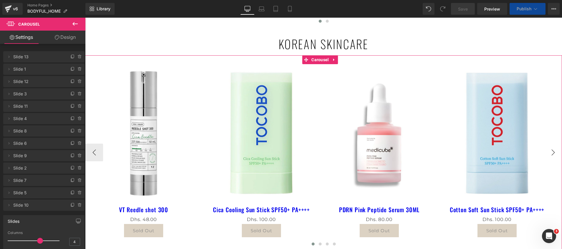
click at [544, 152] on button "›" at bounding box center [553, 153] width 18 height 18
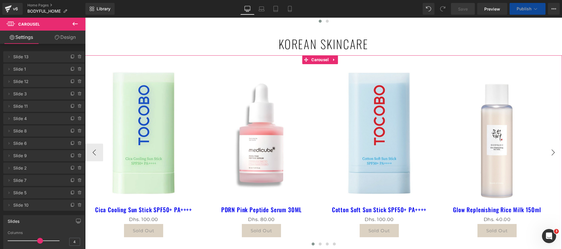
click at [544, 152] on button "›" at bounding box center [553, 153] width 18 height 18
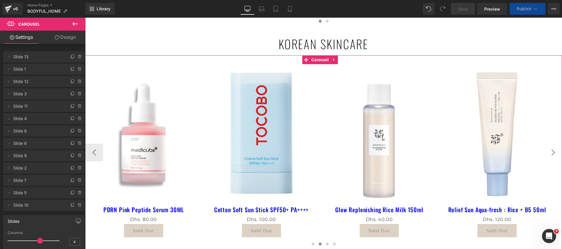
click at [544, 152] on button "›" at bounding box center [553, 153] width 18 height 18
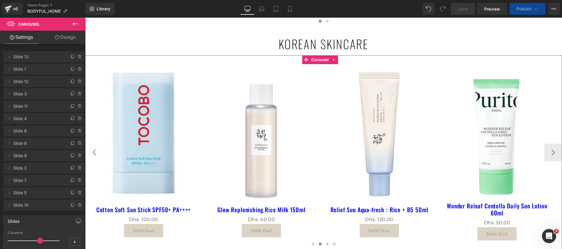
click at [95, 156] on button "‹" at bounding box center [94, 153] width 18 height 18
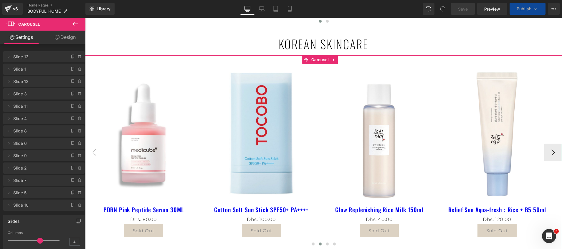
click at [95, 156] on button "‹" at bounding box center [94, 153] width 18 height 18
click at [95, 154] on button "‹" at bounding box center [94, 153] width 18 height 18
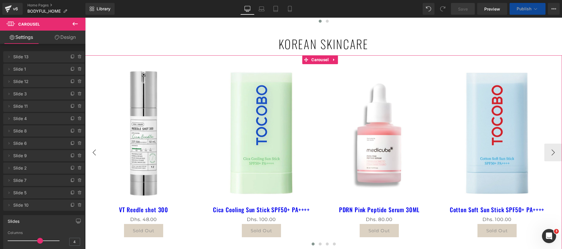
click at [95, 154] on button "‹" at bounding box center [94, 153] width 18 height 18
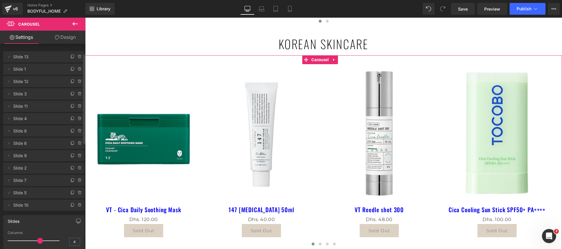
scroll to position [221, 0]
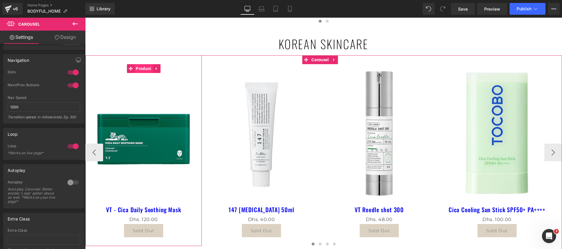
click at [141, 69] on span "Product" at bounding box center [143, 68] width 18 height 9
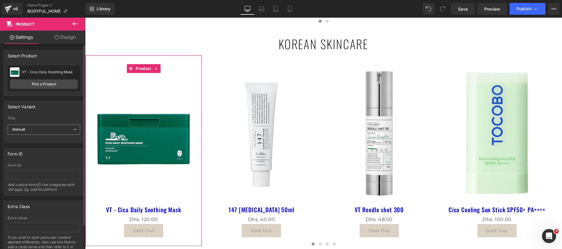
click at [45, 131] on span "Default" at bounding box center [44, 130] width 72 height 10
click at [48, 114] on div "Select Variant auto Title Default Default Title Default Default Default Title" at bounding box center [43, 122] width 81 height 43
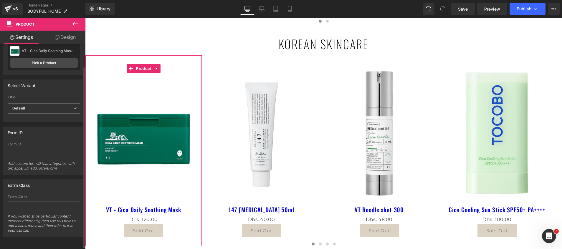
scroll to position [28, 0]
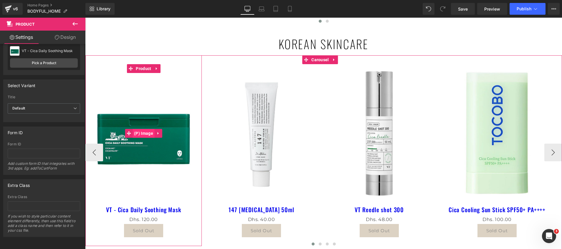
click at [142, 135] on span "(P) Image" at bounding box center [143, 133] width 22 height 9
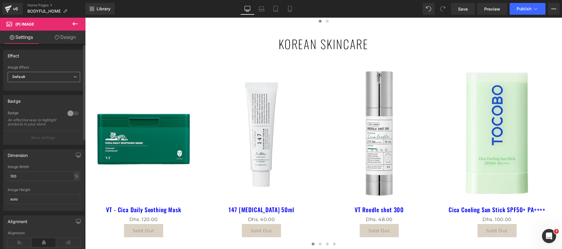
click at [36, 79] on span "Default" at bounding box center [44, 77] width 72 height 10
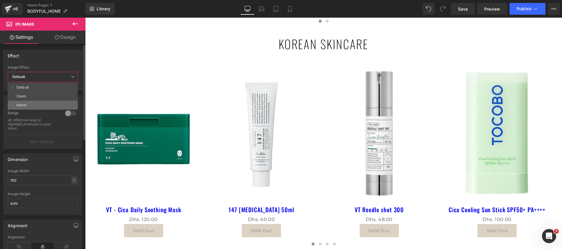
click at [29, 104] on li "Hover" at bounding box center [43, 105] width 70 height 9
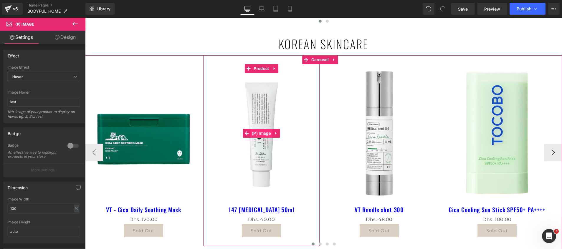
click at [265, 135] on span "(P) Image" at bounding box center [261, 133] width 22 height 9
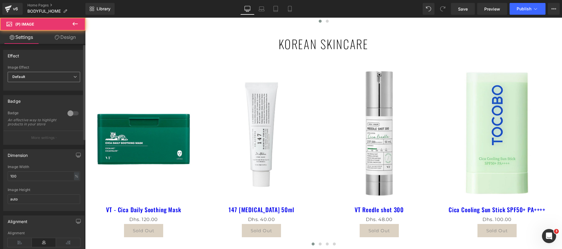
click at [30, 78] on span "Default" at bounding box center [44, 77] width 72 height 10
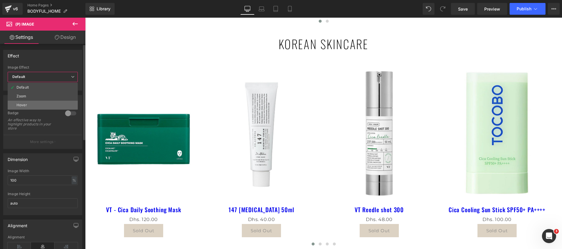
click at [28, 104] on li "Hover" at bounding box center [43, 105] width 70 height 9
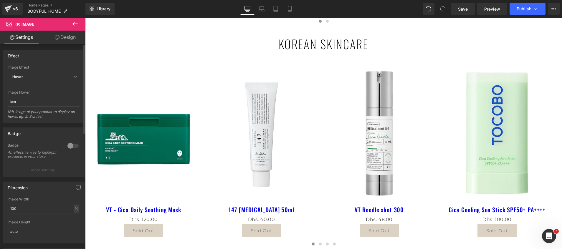
click at [30, 79] on span "Hover" at bounding box center [44, 77] width 72 height 10
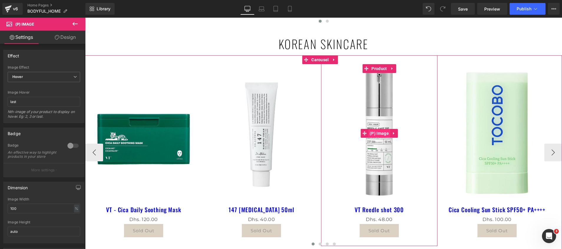
click at [380, 134] on span "(P) Image" at bounding box center [379, 133] width 22 height 9
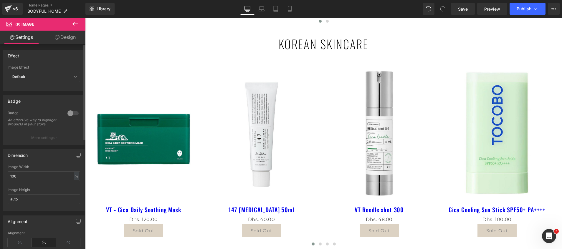
click at [30, 78] on span "Default" at bounding box center [44, 77] width 72 height 10
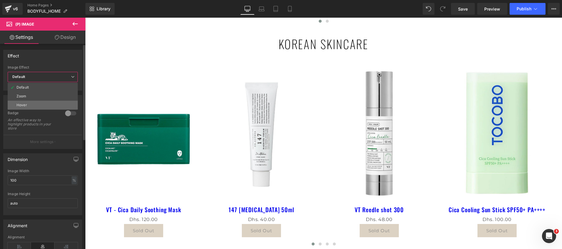
click at [27, 106] on li "Hover" at bounding box center [43, 105] width 70 height 9
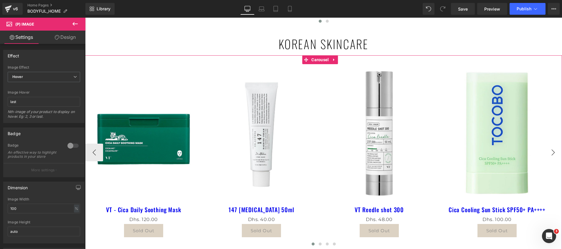
click at [551, 152] on button "›" at bounding box center [553, 153] width 18 height 18
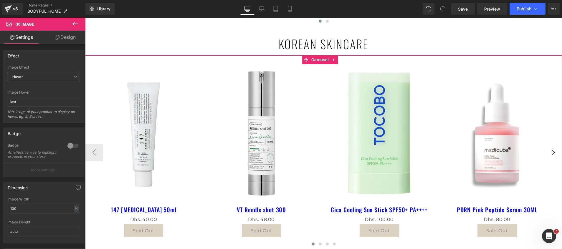
click at [551, 152] on button "›" at bounding box center [553, 153] width 18 height 18
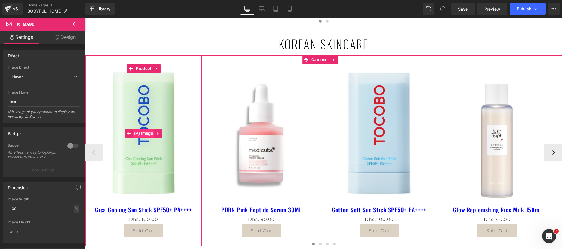
click at [147, 134] on span "(P) Image" at bounding box center [143, 133] width 22 height 9
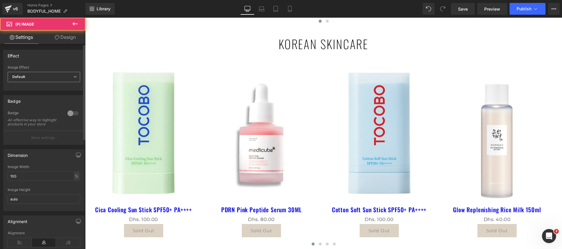
click at [32, 79] on span "Default" at bounding box center [44, 77] width 72 height 10
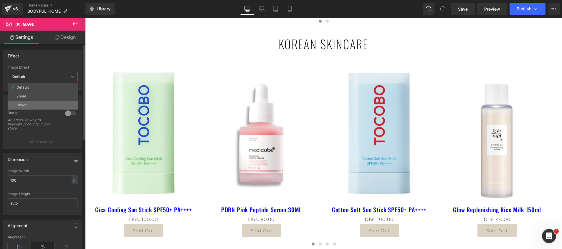
click at [29, 106] on li "Hover" at bounding box center [43, 105] width 70 height 9
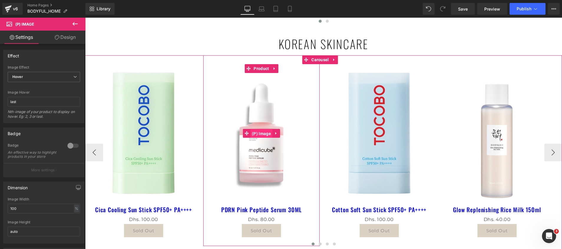
click at [262, 133] on span "(P) Image" at bounding box center [261, 133] width 22 height 9
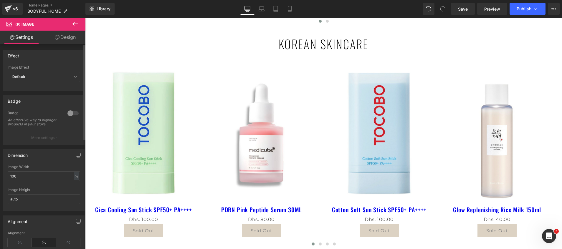
click at [36, 77] on span "Default" at bounding box center [44, 77] width 72 height 10
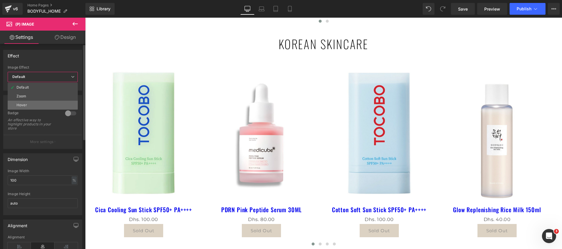
click at [27, 106] on li "Hover" at bounding box center [43, 105] width 70 height 9
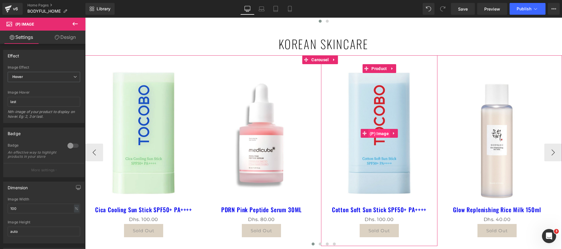
click at [380, 133] on span "(P) Image" at bounding box center [379, 133] width 22 height 9
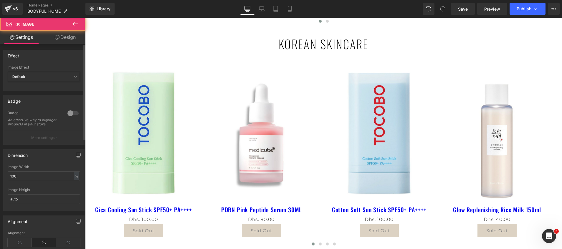
click at [33, 80] on span "Default" at bounding box center [44, 77] width 72 height 10
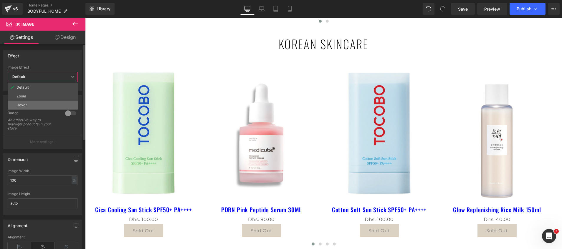
click at [21, 107] on li "Hover" at bounding box center [43, 105] width 70 height 9
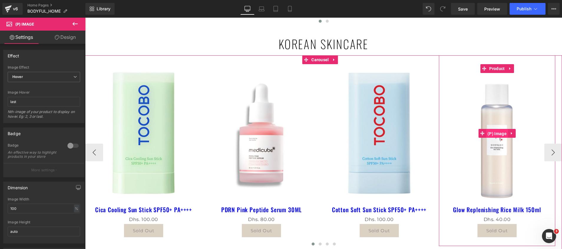
click at [497, 134] on span "(P) Image" at bounding box center [497, 133] width 22 height 9
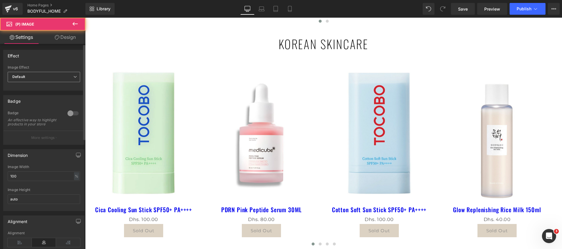
click at [35, 73] on span "Default" at bounding box center [44, 77] width 72 height 10
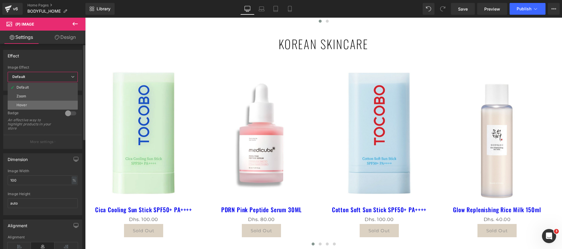
click at [30, 109] on li "Hover" at bounding box center [43, 105] width 70 height 9
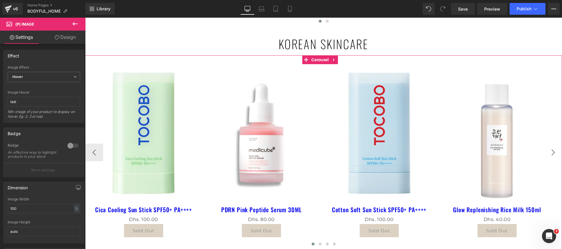
click at [545, 153] on button "›" at bounding box center [553, 153] width 18 height 18
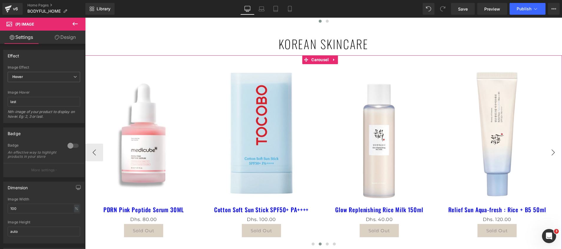
click at [545, 153] on button "›" at bounding box center [553, 153] width 18 height 18
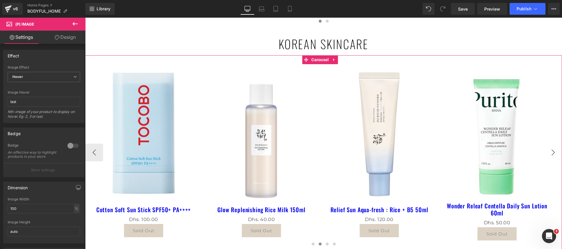
click at [545, 153] on button "›" at bounding box center [553, 153] width 18 height 18
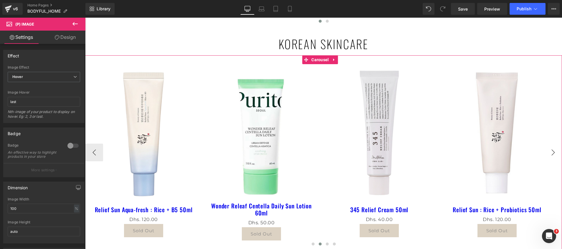
click at [545, 153] on button "›" at bounding box center [553, 153] width 18 height 18
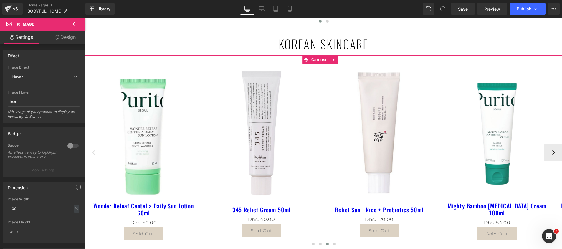
click at [89, 155] on button "‹" at bounding box center [94, 153] width 18 height 18
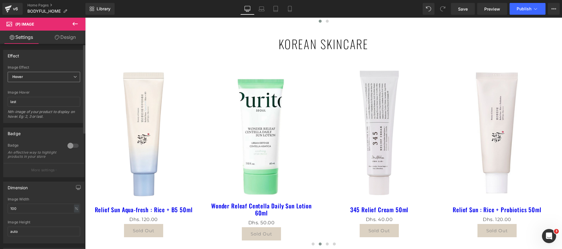
click at [26, 79] on span "Hover" at bounding box center [44, 77] width 72 height 10
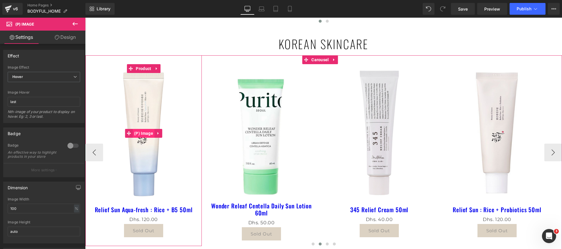
click at [144, 134] on span "(P) Image" at bounding box center [143, 133] width 22 height 9
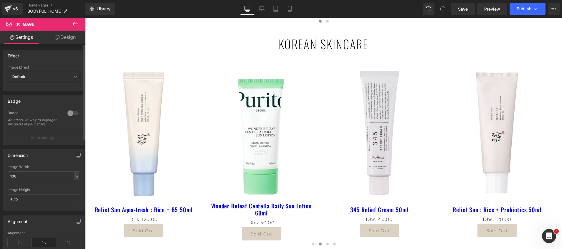
click at [29, 77] on span "Default" at bounding box center [44, 77] width 72 height 10
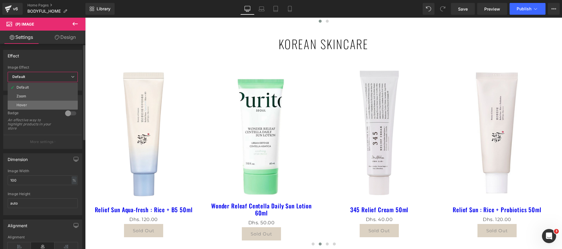
click at [27, 109] on li "Hover" at bounding box center [43, 105] width 70 height 9
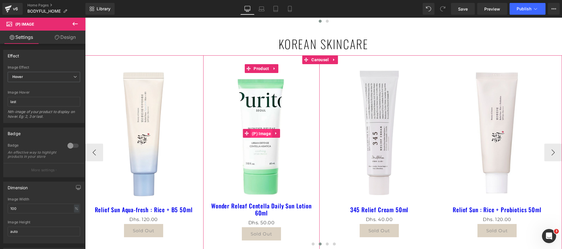
click at [266, 134] on span "(P) Image" at bounding box center [261, 133] width 22 height 9
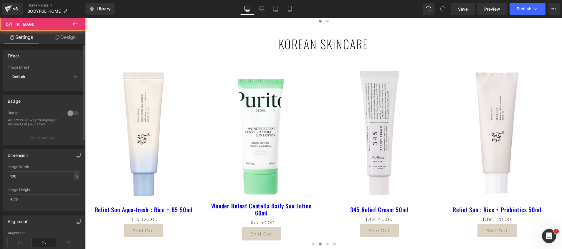
click at [33, 77] on span "Default" at bounding box center [44, 77] width 72 height 10
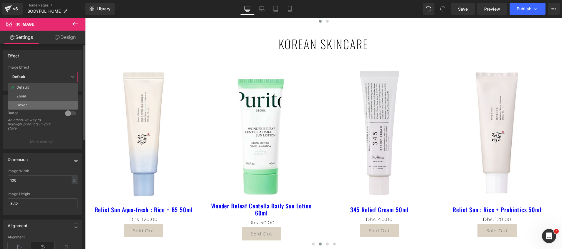
click at [40, 106] on li "Hover" at bounding box center [43, 105] width 70 height 9
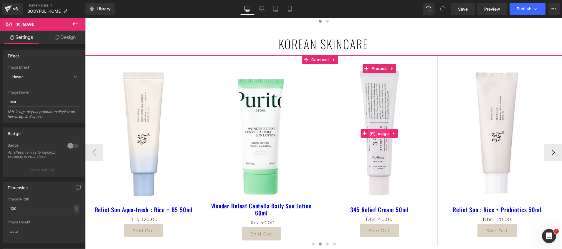
click at [376, 133] on span "(P) Image" at bounding box center [379, 133] width 22 height 9
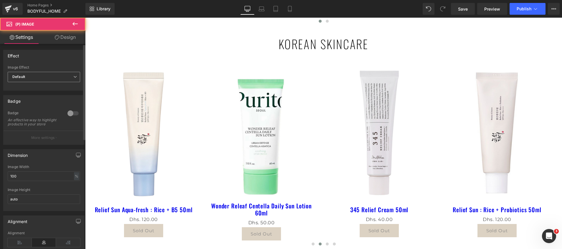
click at [30, 78] on span "Default" at bounding box center [44, 77] width 72 height 10
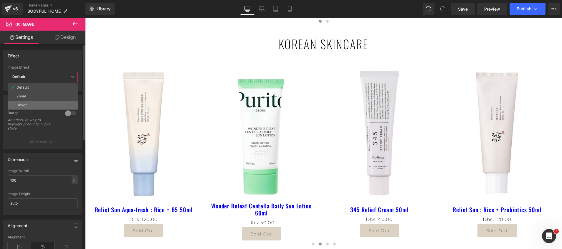
click at [32, 107] on li "Hover" at bounding box center [43, 105] width 70 height 9
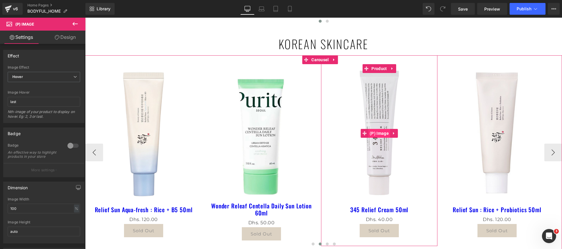
click at [379, 133] on span "(P) Image" at bounding box center [379, 133] width 22 height 9
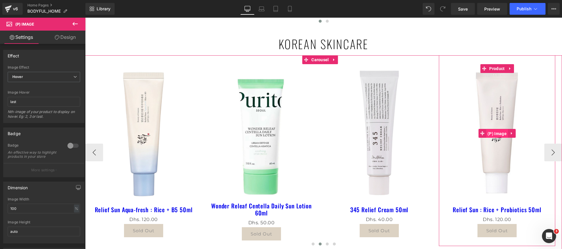
click at [499, 132] on span "(P) Image" at bounding box center [497, 133] width 22 height 9
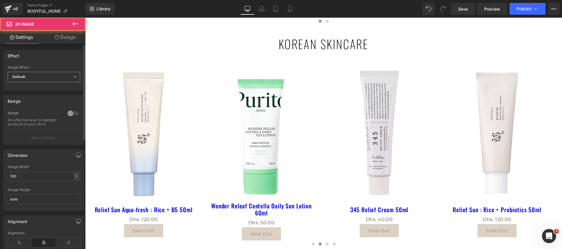
click at [25, 79] on span "Default" at bounding box center [44, 77] width 72 height 10
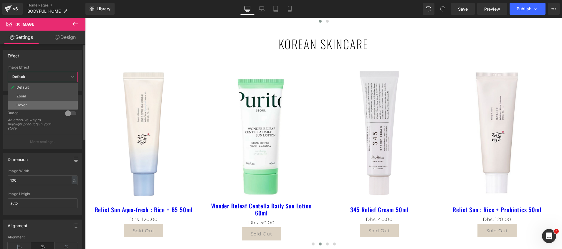
drag, startPoint x: 22, startPoint y: 107, endPoint x: 80, endPoint y: 94, distance: 59.1
click at [22, 107] on div "Hover" at bounding box center [21, 105] width 11 height 4
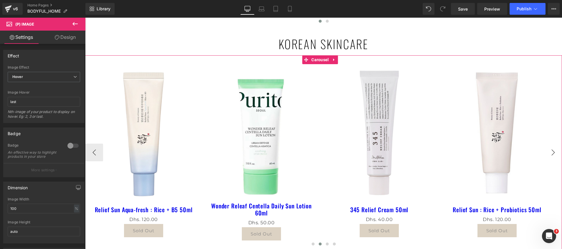
click at [545, 155] on button "›" at bounding box center [553, 153] width 18 height 18
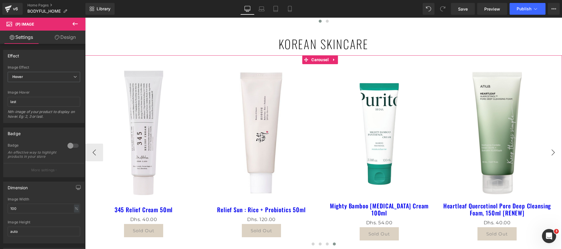
click at [545, 155] on button "›" at bounding box center [553, 153] width 18 height 18
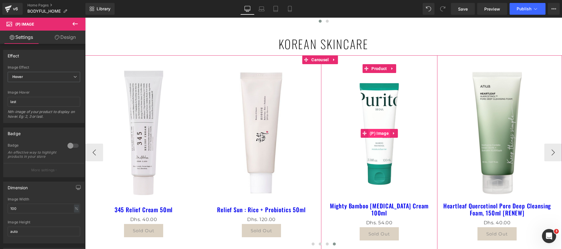
click at [381, 131] on span "(P) Image" at bounding box center [379, 133] width 22 height 9
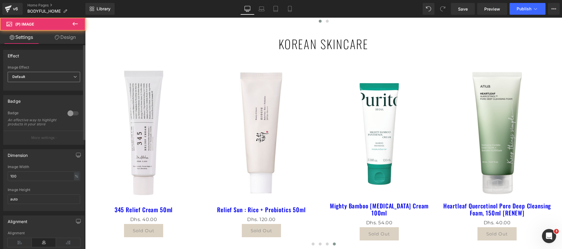
click at [24, 78] on b "Default" at bounding box center [18, 76] width 13 height 4
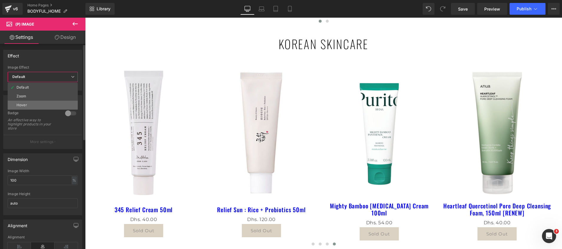
click at [23, 107] on div "Hover" at bounding box center [21, 105] width 11 height 4
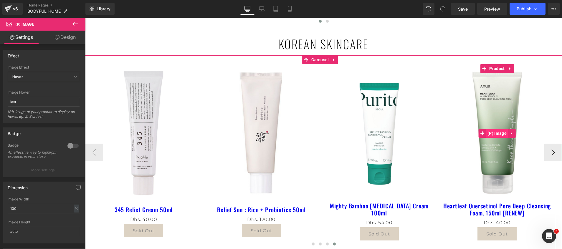
click at [500, 132] on span "(P) Image" at bounding box center [497, 133] width 22 height 9
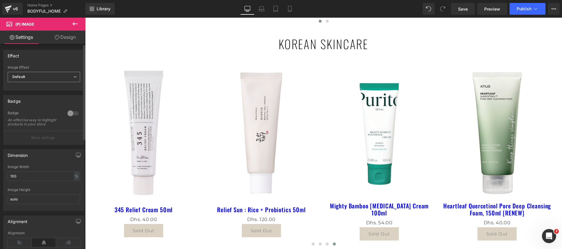
click at [31, 81] on span "Default" at bounding box center [44, 77] width 72 height 10
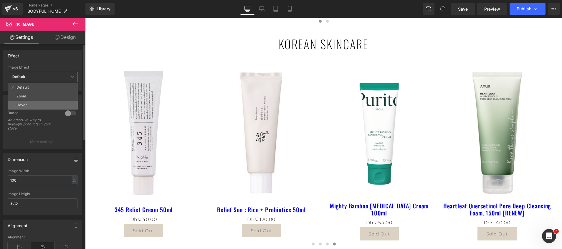
click at [27, 104] on li "Hover" at bounding box center [43, 105] width 70 height 9
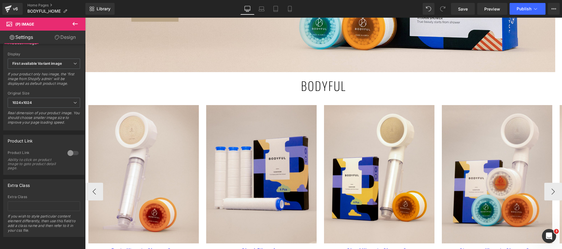
scroll to position [177, 0]
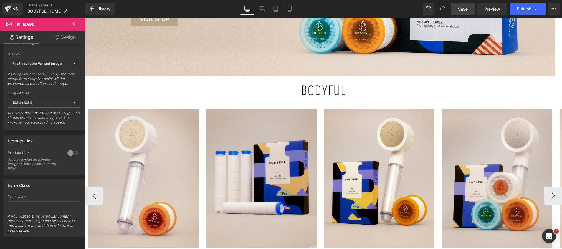
click at [467, 8] on span "Save" at bounding box center [463, 9] width 10 height 6
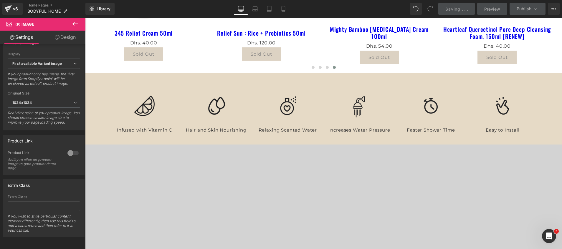
scroll to position [486, 0]
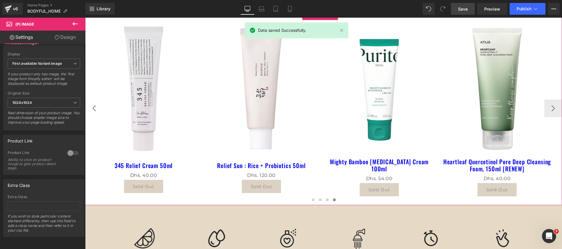
click at [92, 109] on button "‹" at bounding box center [94, 108] width 18 height 18
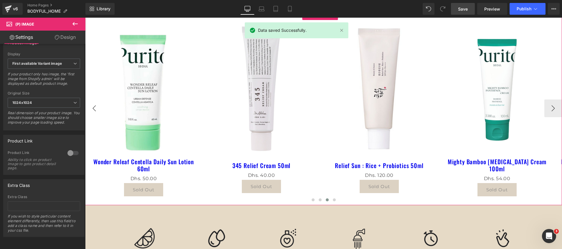
click at [92, 109] on button "‹" at bounding box center [94, 108] width 18 height 18
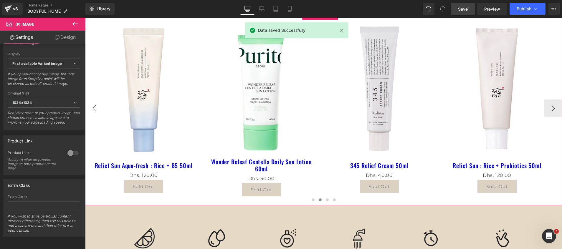
click at [92, 109] on button "‹" at bounding box center [94, 108] width 18 height 18
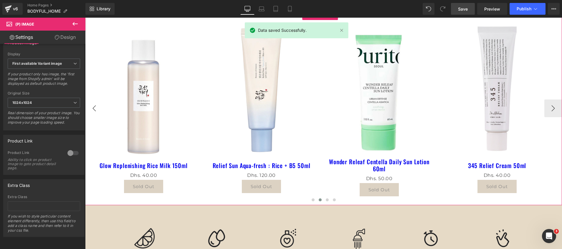
click at [92, 109] on button "‹" at bounding box center [94, 108] width 18 height 18
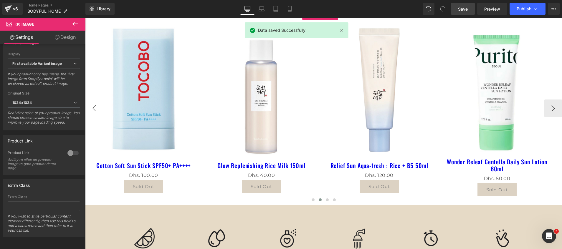
click at [92, 109] on button "‹" at bounding box center [94, 108] width 18 height 18
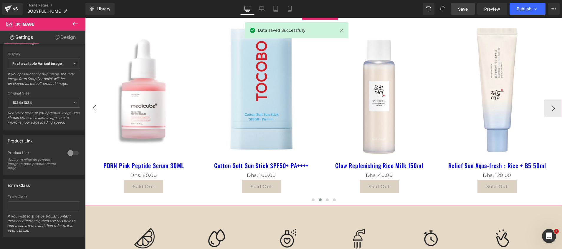
click at [92, 109] on button "‹" at bounding box center [94, 108] width 18 height 18
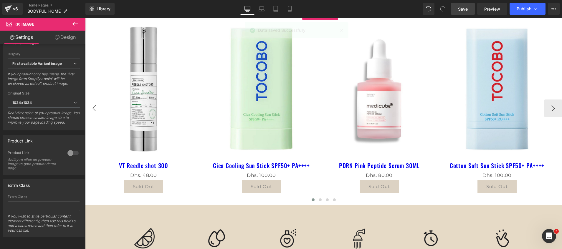
click at [92, 109] on button "‹" at bounding box center [94, 108] width 18 height 18
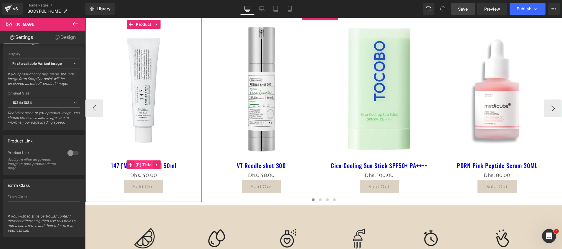
click at [144, 166] on span "(P) Title" at bounding box center [143, 164] width 19 height 9
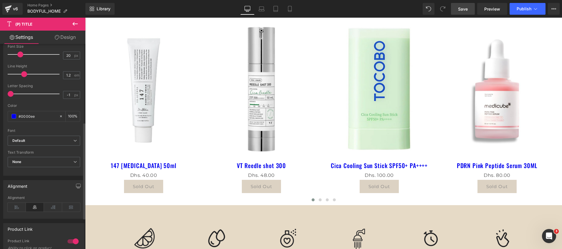
scroll to position [132, 0]
drag, startPoint x: 39, startPoint y: 117, endPoint x: -2, endPoint y: 116, distance: 40.6
click at [0, 116] on html "(P) Title You are previewing how the will restyle your page. You can not edit E…" at bounding box center [281, 124] width 562 height 249
type input "#Weglot"
drag, startPoint x: 45, startPoint y: 118, endPoint x: -2, endPoint y: 117, distance: 46.8
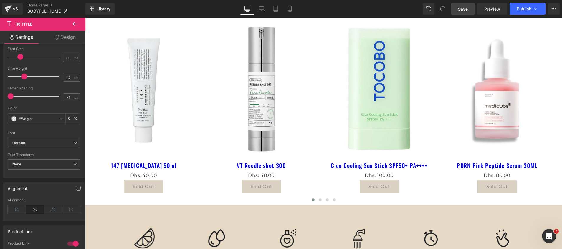
click at [0, 117] on html "(P) Title You are previewing how the will restyle your page. You can not edit E…" at bounding box center [281, 124] width 562 height 249
click at [47, 118] on input "text" at bounding box center [38, 118] width 38 height 6
click at [12, 119] on span at bounding box center [13, 118] width 5 height 5
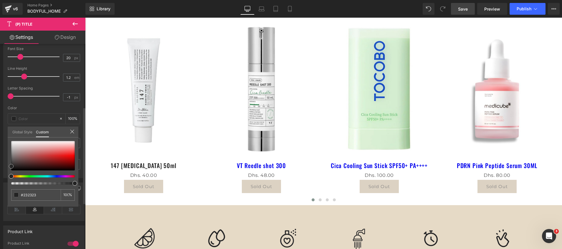
drag, startPoint x: 14, startPoint y: 163, endPoint x: 3, endPoint y: 166, distance: 11.7
click at [3, 166] on div "Typography Text Styles Custom Custom Setup Global Style Custom Setup Global Sty…" at bounding box center [44, 77] width 88 height 202
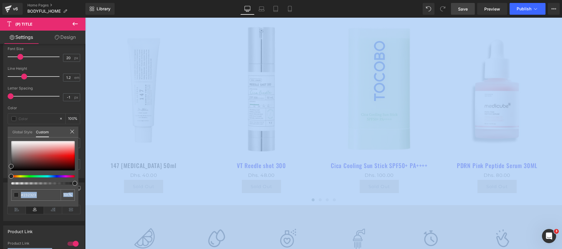
drag, startPoint x: 42, startPoint y: 190, endPoint x: 4, endPoint y: 192, distance: 37.7
click at [0, 190] on html "(P) Title You are previewing how the will restyle your page. You can not edit E…" at bounding box center [281, 124] width 562 height 249
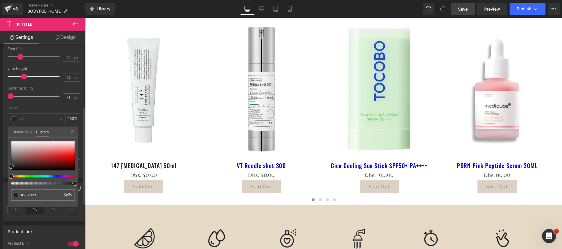
drag, startPoint x: 4, startPoint y: 192, endPoint x: 34, endPoint y: 202, distance: 32.3
click at [34, 202] on div "0 %" at bounding box center [43, 174] width 71 height 66
drag, startPoint x: 49, startPoint y: 193, endPoint x: 5, endPoint y: 194, distance: 43.9
click at [5, 178] on div "Typography Text Styles Custom Custom Setup Global Style Custom Setup Global Sty…" at bounding box center [44, 77] width 88 height 202
type input "#232323"
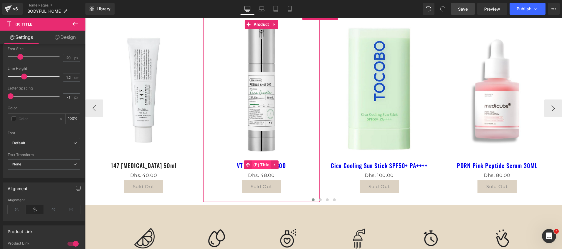
click at [260, 165] on span "(P) Title" at bounding box center [261, 164] width 19 height 9
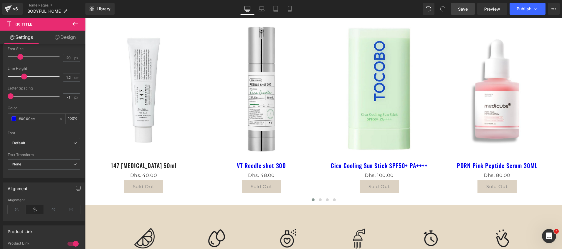
drag, startPoint x: 43, startPoint y: 117, endPoint x: -2, endPoint y: 117, distance: 44.7
click at [0, 117] on html "(P) Title You are previewing how the will restyle your page. You can not edit E…" at bounding box center [281, 124] width 562 height 249
paste input "232323"
type input "#232323"
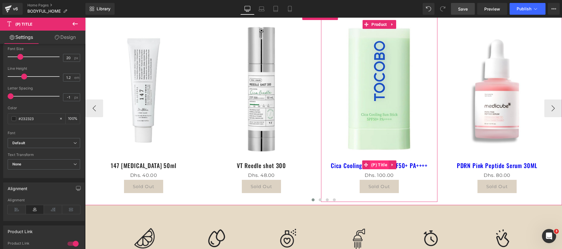
click at [375, 165] on span "(P) Title" at bounding box center [378, 164] width 19 height 9
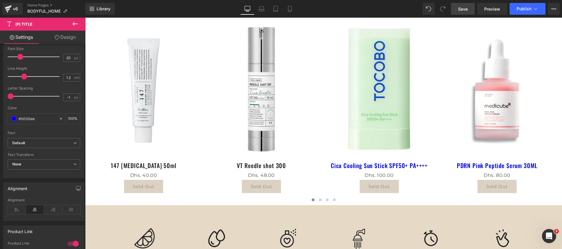
drag, startPoint x: 46, startPoint y: 118, endPoint x: -2, endPoint y: 114, distance: 48.1
click at [0, 114] on html "(P) Title You are previewing how the will restyle your page. You can not edit E…" at bounding box center [281, 124] width 562 height 249
paste input "232323"
type input "#232323"
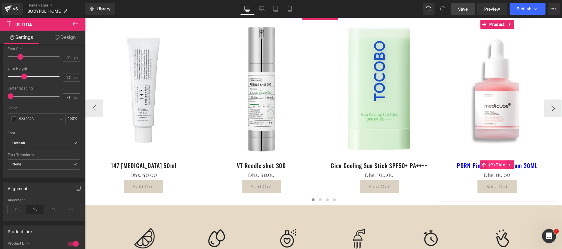
click at [494, 164] on span "(P) Title" at bounding box center [496, 164] width 19 height 9
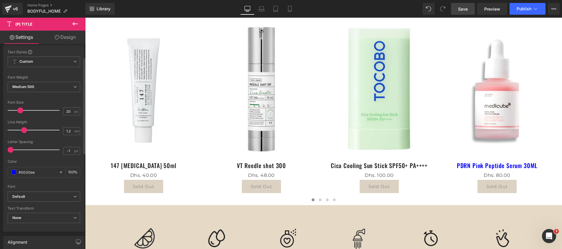
scroll to position [177, 0]
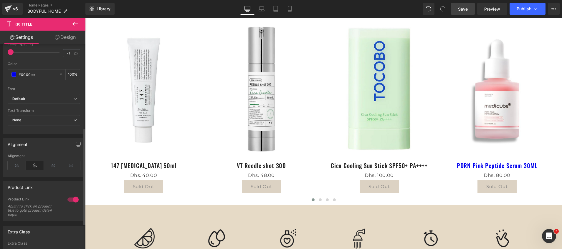
drag, startPoint x: 48, startPoint y: 75, endPoint x: 0, endPoint y: 76, distance: 47.7
click at [0, 76] on html "(P) Title You are previewing how the will restyle your page. You can not edit E…" at bounding box center [281, 124] width 562 height 249
paste input "232323"
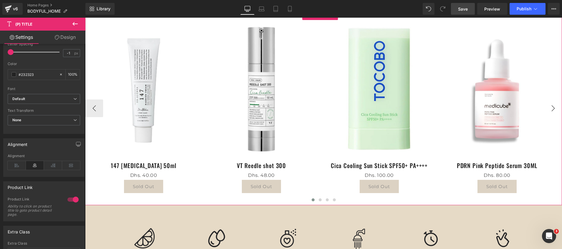
type input "#232323"
click at [551, 106] on button "›" at bounding box center [553, 108] width 18 height 18
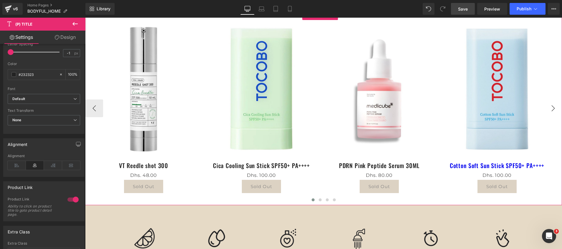
click at [551, 106] on button "›" at bounding box center [553, 108] width 18 height 18
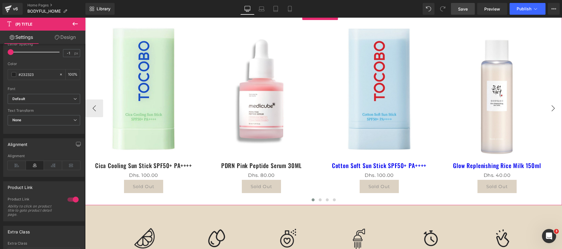
click at [551, 106] on button "›" at bounding box center [553, 108] width 18 height 18
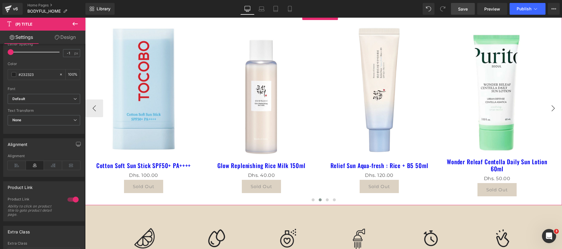
click at [551, 106] on button "›" at bounding box center [553, 108] width 18 height 18
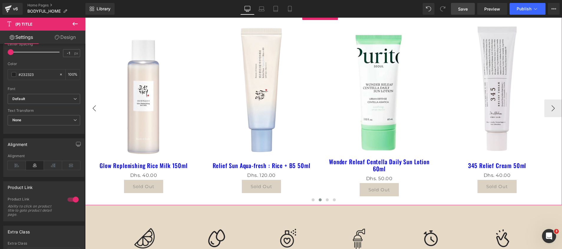
click at [89, 108] on button "‹" at bounding box center [94, 108] width 18 height 18
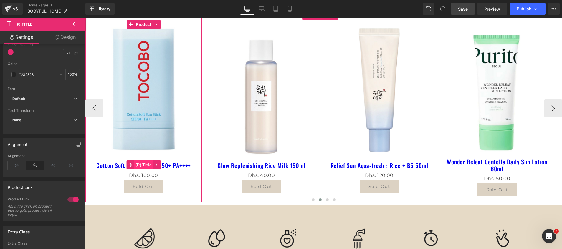
click at [145, 163] on span "(P) Title" at bounding box center [143, 164] width 19 height 9
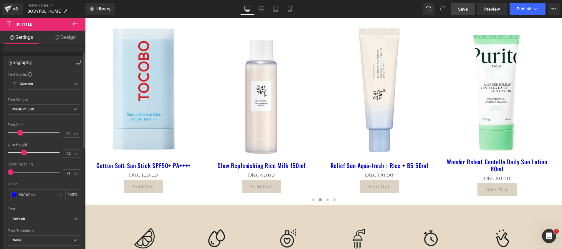
scroll to position [88, 0]
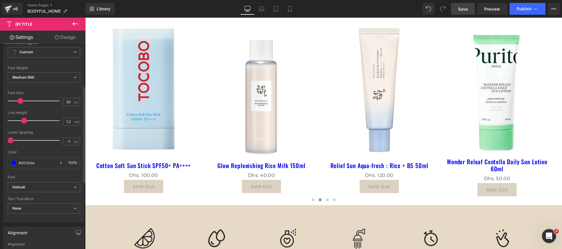
drag, startPoint x: 42, startPoint y: 160, endPoint x: 0, endPoint y: 157, distance: 42.2
click at [0, 157] on html "(P) Title You are previewing how the will restyle your page. You can not edit E…" at bounding box center [281, 124] width 562 height 249
paste input "232323"
type input "#232323"
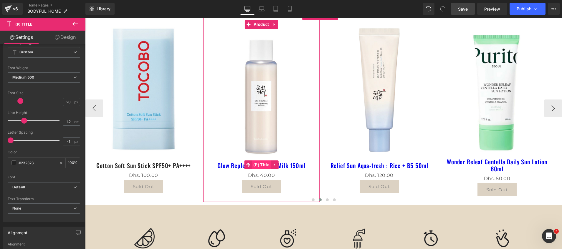
click at [265, 165] on span "(P) Title" at bounding box center [261, 164] width 19 height 9
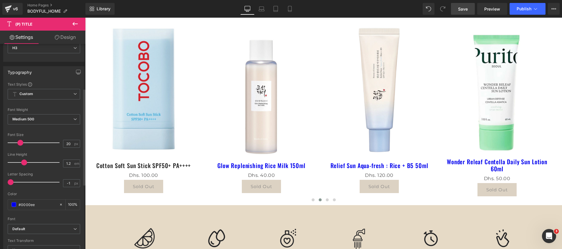
scroll to position [132, 0]
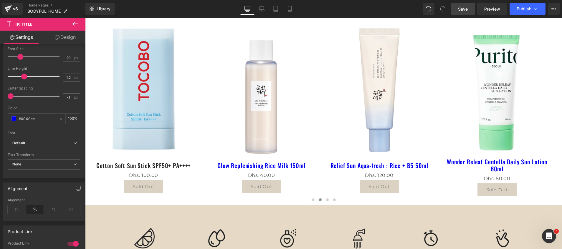
drag, startPoint x: 41, startPoint y: 117, endPoint x: -2, endPoint y: 120, distance: 42.8
click at [0, 120] on html "(P) Title You are previewing how the will restyle your page. You can not edit E…" at bounding box center [281, 124] width 562 height 249
paste input "232323"
type input "#232323"
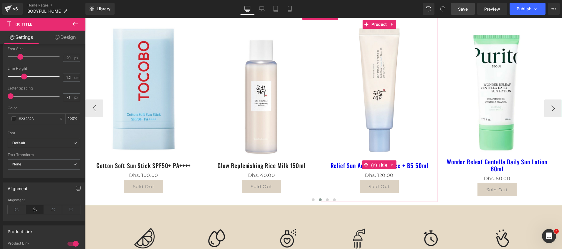
drag, startPoint x: 384, startPoint y: 165, endPoint x: 240, endPoint y: 162, distance: 143.4
click at [384, 165] on span "(P) Title" at bounding box center [378, 165] width 19 height 9
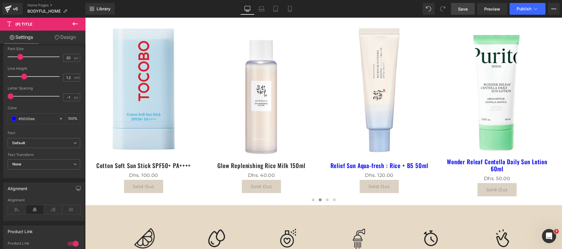
drag, startPoint x: 42, startPoint y: 118, endPoint x: -2, endPoint y: 116, distance: 43.3
click at [0, 116] on html "(P) Title You are previewing how the will restyle your page. You can not edit E…" at bounding box center [281, 124] width 562 height 249
paste input "232323"
type input "#232323"
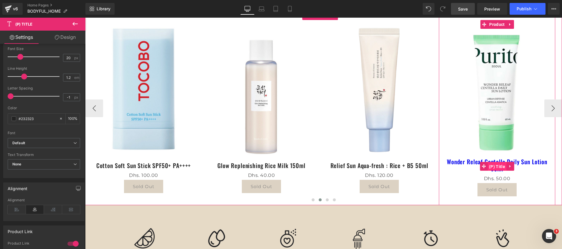
click at [498, 165] on span "(P) Title" at bounding box center [496, 166] width 19 height 9
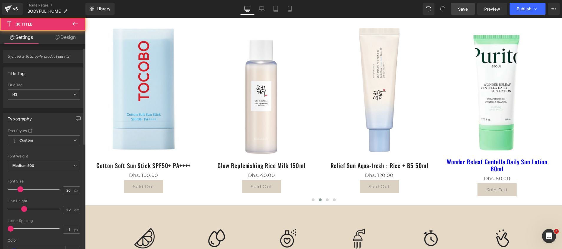
scroll to position [88, 0]
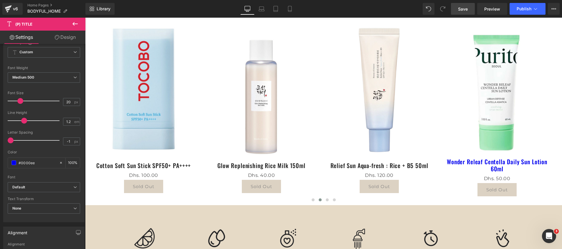
drag, startPoint x: 49, startPoint y: 162, endPoint x: -2, endPoint y: 163, distance: 50.6
click at [0, 163] on html "(P) Title You are previewing how the will restyle your page. You can not edit E…" at bounding box center [281, 124] width 562 height 249
paste input "232323"
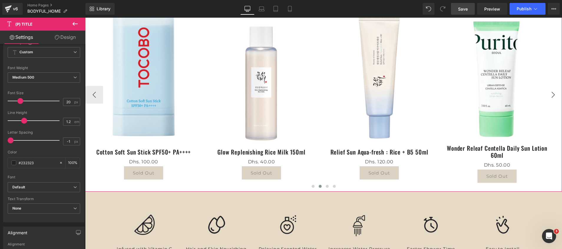
type input "#232323"
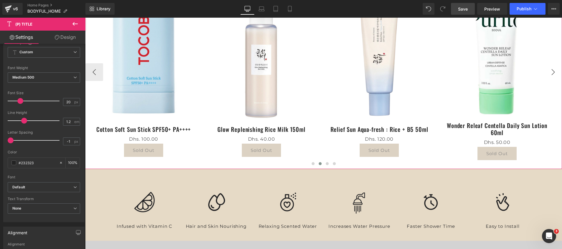
click at [546, 104] on div "Sale Off (P) Image VT - Cica Daily Soothing Mask (P) Title Dhs. 0 Dhs. 120.00 (…" at bounding box center [323, 72] width 476 height 194
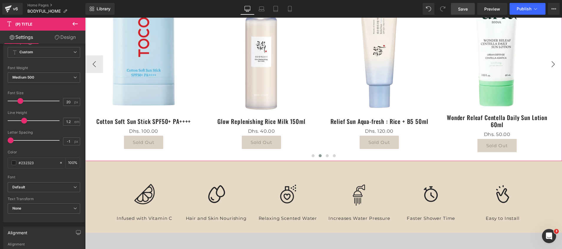
click at [550, 59] on button "›" at bounding box center [553, 64] width 18 height 18
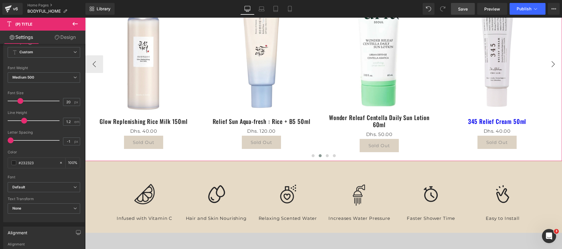
click at [550, 59] on button "›" at bounding box center [553, 64] width 18 height 18
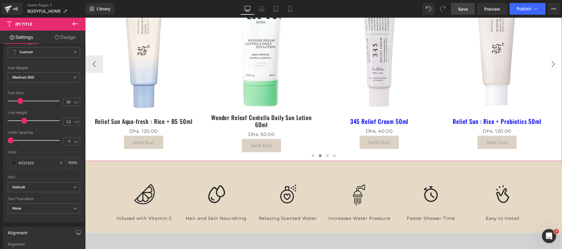
click at [547, 59] on button "›" at bounding box center [553, 64] width 18 height 18
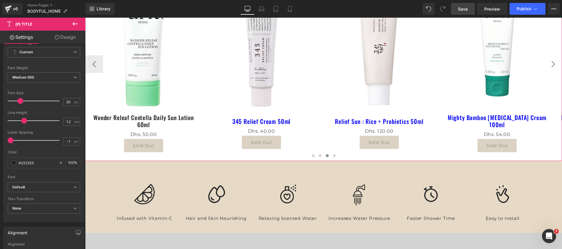
click at [547, 59] on button "›" at bounding box center [553, 64] width 18 height 18
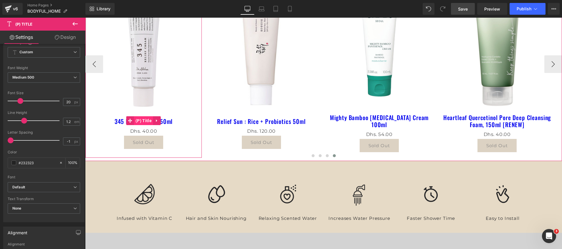
click at [144, 122] on span "(P) Title" at bounding box center [143, 120] width 19 height 9
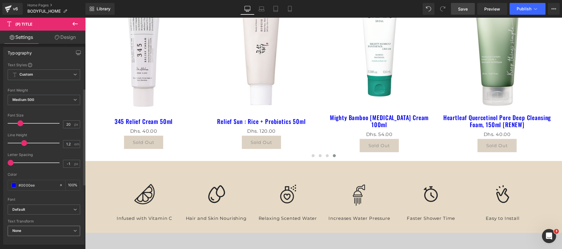
scroll to position [132, 0]
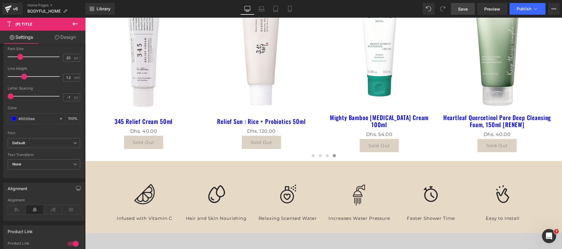
drag, startPoint x: 48, startPoint y: 116, endPoint x: -2, endPoint y: 116, distance: 50.0
click at [0, 116] on html "(P) Title You are previewing how the will restyle your page. You can not edit E…" at bounding box center [281, 124] width 562 height 249
paste input "232323"
type input "#232323"
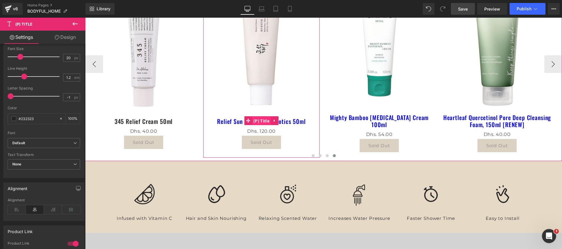
click at [262, 121] on span "(P) Title" at bounding box center [261, 121] width 19 height 9
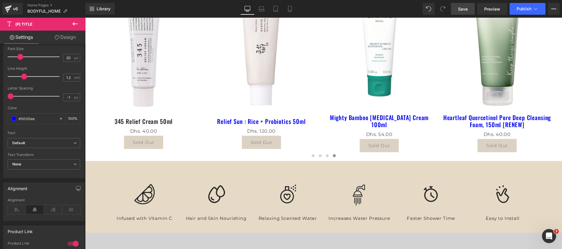
drag, startPoint x: 46, startPoint y: 119, endPoint x: -2, endPoint y: 119, distance: 48.0
click at [0, 119] on html "(P) Title You are previewing how the will restyle your page. You can not edit E…" at bounding box center [281, 124] width 562 height 249
paste input "232323"
type input "#232323"
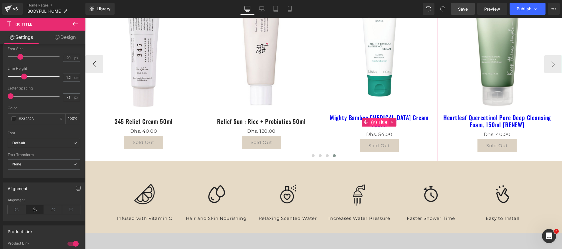
click at [378, 119] on span "(P) Title" at bounding box center [378, 122] width 19 height 9
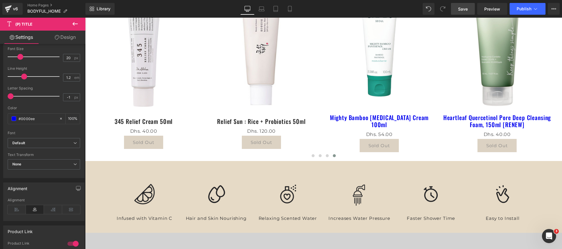
drag, startPoint x: 46, startPoint y: 118, endPoint x: -2, endPoint y: 119, distance: 47.7
click at [0, 119] on html "(P) Title You are previewing how the will restyle your page. You can not edit E…" at bounding box center [281, 124] width 562 height 249
paste input "232323"
type input "#232323"
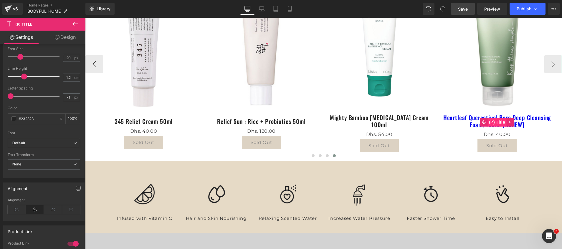
click at [497, 120] on span "(P) Title" at bounding box center [496, 122] width 19 height 9
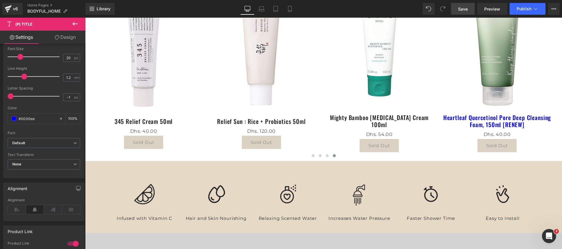
drag, startPoint x: 52, startPoint y: 117, endPoint x: -2, endPoint y: 117, distance: 53.9
click at [0, 117] on html "(P) Title You are previewing how the will restyle your page. You can not edit E…" at bounding box center [281, 124] width 562 height 249
paste input "232323"
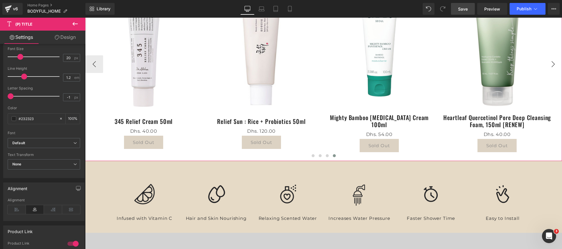
type input "#232323"
click at [546, 63] on button "›" at bounding box center [553, 64] width 18 height 18
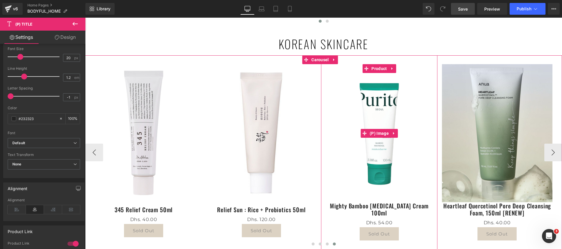
scroll to position [486, 0]
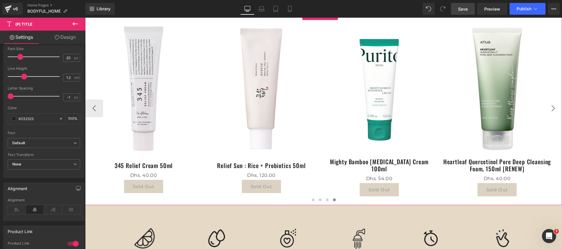
click at [544, 104] on button "›" at bounding box center [553, 108] width 18 height 18
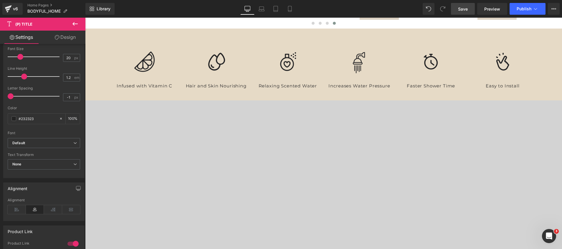
scroll to position [441, 0]
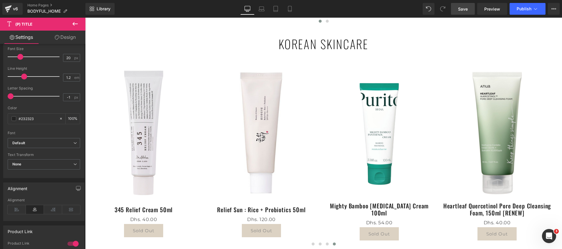
click at [464, 11] on span "Save" at bounding box center [463, 9] width 10 height 6
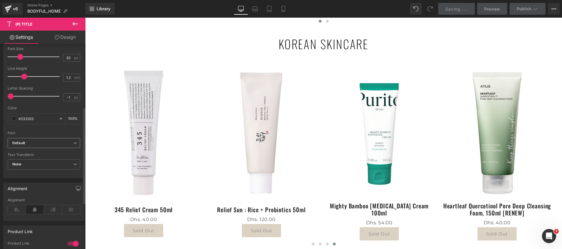
scroll to position [265, 0]
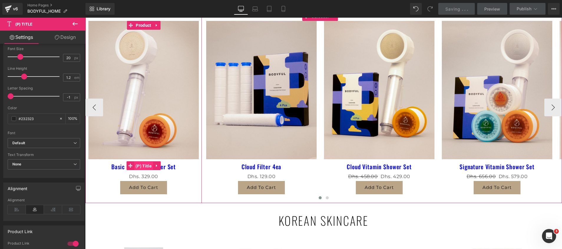
click at [146, 167] on span "(P) Title" at bounding box center [143, 166] width 19 height 9
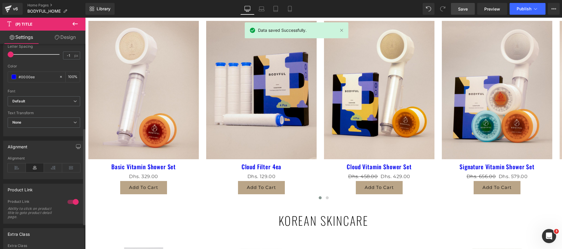
scroll to position [177, 0]
drag, startPoint x: 42, startPoint y: 73, endPoint x: 2, endPoint y: 69, distance: 40.2
click at [2, 69] on div "Typography Text Styles Custom Custom Setup Global Style Custom Setup Global Sty…" at bounding box center [44, 33] width 88 height 202
paste input "232323"
type input "#232323"
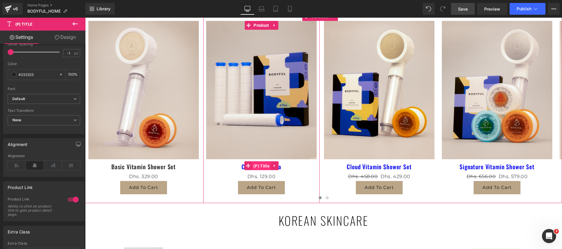
click at [262, 166] on span "(P) Title" at bounding box center [261, 166] width 19 height 9
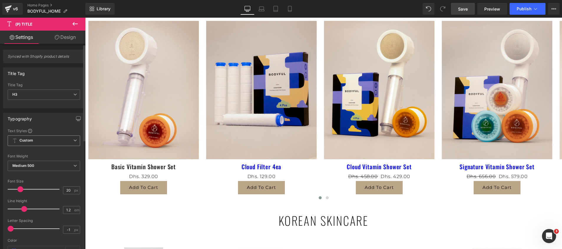
scroll to position [132, 0]
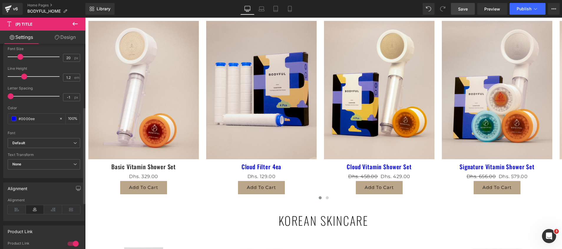
drag, startPoint x: 49, startPoint y: 118, endPoint x: 3, endPoint y: 117, distance: 45.6
click at [3, 117] on div "Typography Text Styles Custom Custom Setup Global Style Custom Setup Global Sty…" at bounding box center [44, 77] width 88 height 202
paste input "232323"
type input "#232323"
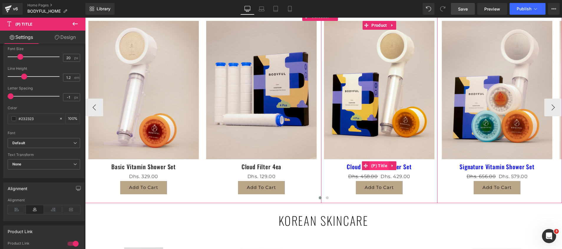
click at [377, 166] on span "(P) Title" at bounding box center [378, 165] width 19 height 9
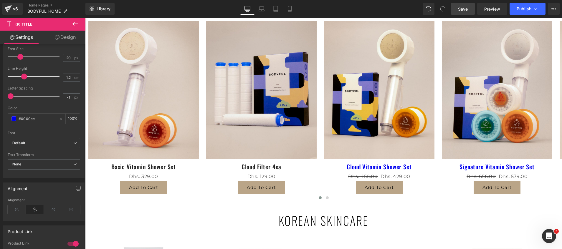
drag, startPoint x: 42, startPoint y: 122, endPoint x: -2, endPoint y: 122, distance: 43.3
click at [0, 122] on html "(P) Title You are previewing how the will restyle your page. You can not edit E…" at bounding box center [281, 124] width 562 height 249
paste input "232323"
type input "#232323"
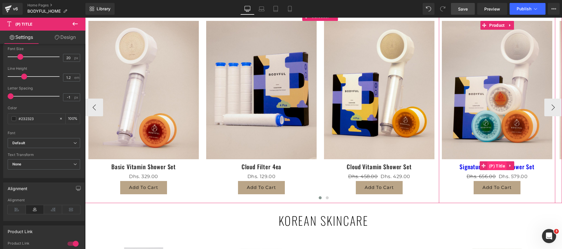
click at [494, 166] on span "(P) Title" at bounding box center [496, 166] width 19 height 9
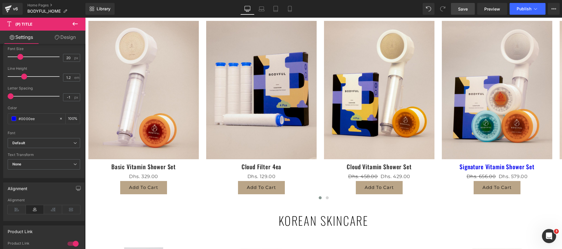
drag, startPoint x: 45, startPoint y: 117, endPoint x: -2, endPoint y: 116, distance: 46.5
click at [0, 116] on html "(P) Title You are previewing how the will restyle your page. You can not edit E…" at bounding box center [281, 124] width 562 height 249
paste input "232323"
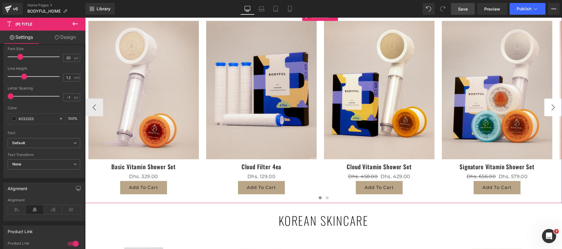
type input "#232323"
click at [546, 110] on button "›" at bounding box center [553, 108] width 18 height 18
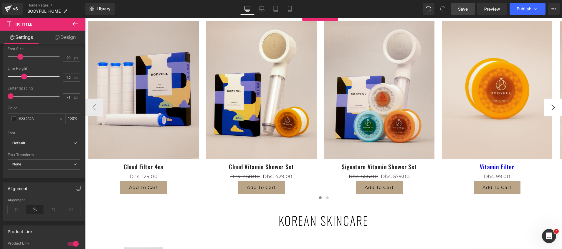
click at [546, 110] on button "›" at bounding box center [553, 108] width 18 height 18
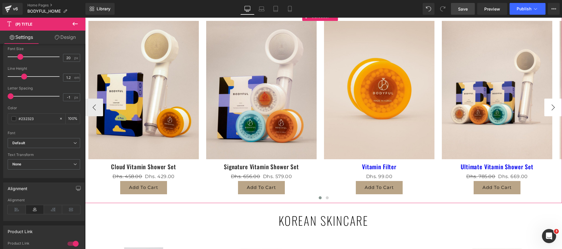
click at [546, 110] on button "›" at bounding box center [553, 108] width 18 height 18
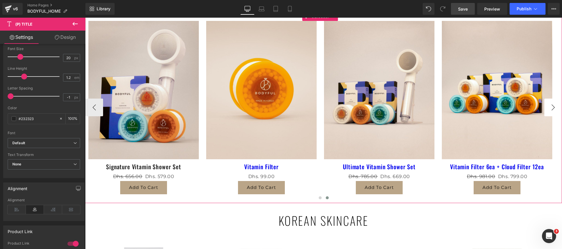
click at [551, 107] on button "›" at bounding box center [553, 108] width 18 height 18
click at [546, 107] on button "›" at bounding box center [553, 108] width 18 height 18
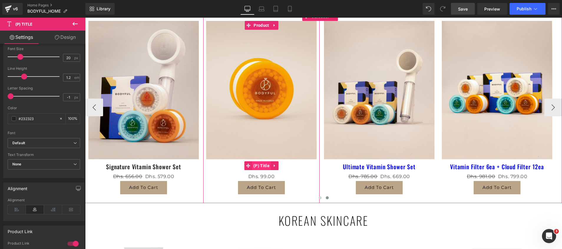
click at [262, 167] on span "(P) Title" at bounding box center [261, 165] width 19 height 9
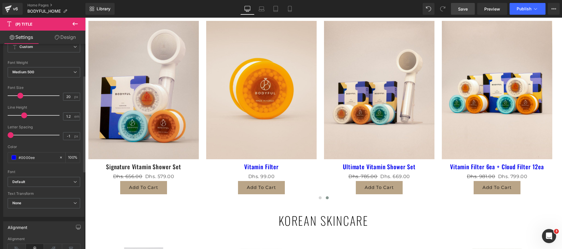
scroll to position [177, 0]
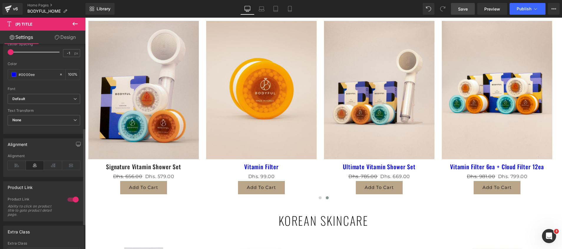
drag, startPoint x: 45, startPoint y: 78, endPoint x: 0, endPoint y: 73, distance: 45.0
click at [0, 73] on div "Typography Text Styles Custom Custom Setup Global Style Custom Setup Global Sty…" at bounding box center [44, 33] width 88 height 202
type input "#232323"
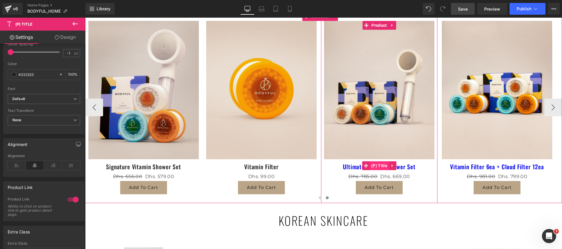
click at [384, 165] on span "(P) Title" at bounding box center [378, 165] width 19 height 9
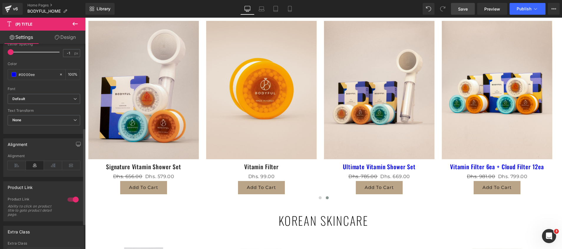
drag, startPoint x: 45, startPoint y: 75, endPoint x: 0, endPoint y: 73, distance: 45.4
click at [0, 74] on html "(P) Title You are previewing how the will restyle your page. You can not edit E…" at bounding box center [281, 124] width 562 height 249
paste input "232323"
type input "#232323"
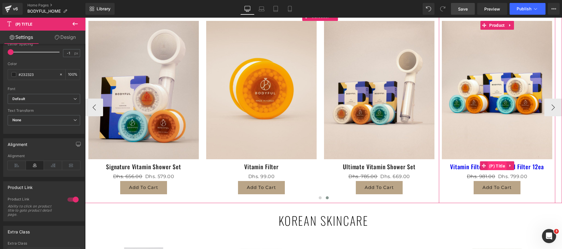
click at [502, 164] on span "(P) Title" at bounding box center [496, 166] width 19 height 9
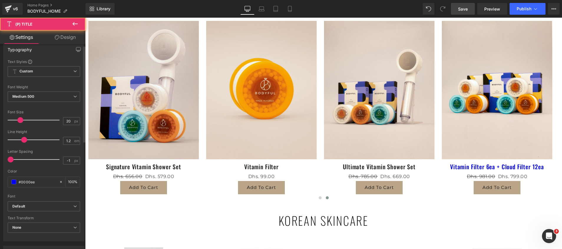
scroll to position [132, 0]
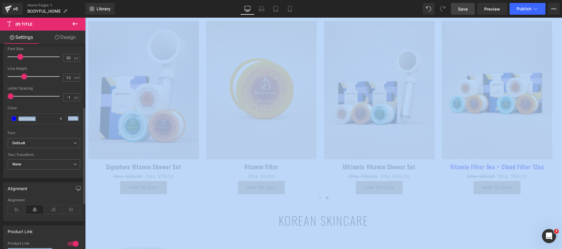
drag, startPoint x: 45, startPoint y: 122, endPoint x: 2, endPoint y: 116, distance: 43.4
click at [0, 116] on html "(P) Title You are previewing how the will restyle your page. You can not edit E…" at bounding box center [281, 124] width 562 height 249
drag, startPoint x: 2, startPoint y: 116, endPoint x: 34, endPoint y: 120, distance: 32.6
click at [27, 119] on input "#0000ee" at bounding box center [38, 118] width 38 height 6
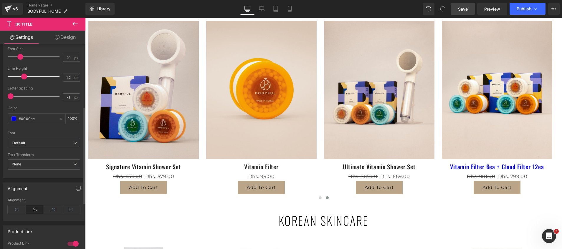
drag, startPoint x: 42, startPoint y: 120, endPoint x: 0, endPoint y: 117, distance: 41.6
click at [0, 117] on html "(P) Title You are previewing how the will restyle your page. You can not edit E…" at bounding box center [281, 124] width 562 height 249
paste input "232323"
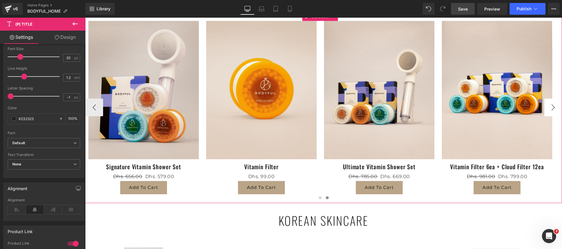
type input "#232323"
click at [548, 106] on button "›" at bounding box center [553, 108] width 18 height 18
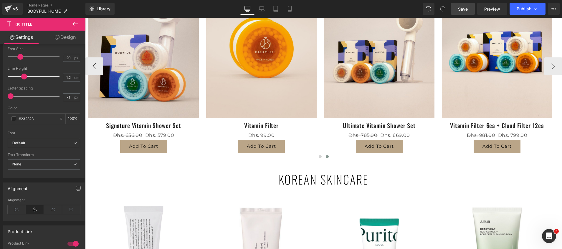
scroll to position [309, 0]
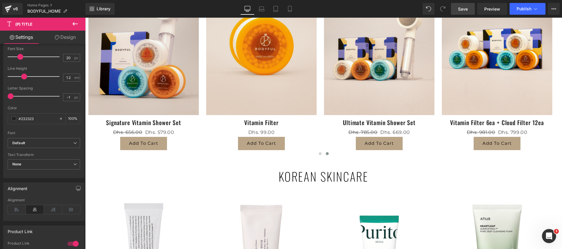
click at [465, 11] on span "Save" at bounding box center [463, 9] width 10 height 6
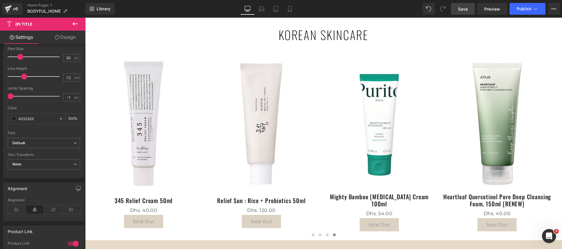
scroll to position [486, 0]
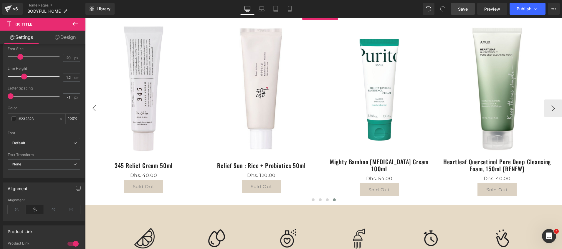
click at [99, 111] on button "‹" at bounding box center [94, 108] width 18 height 18
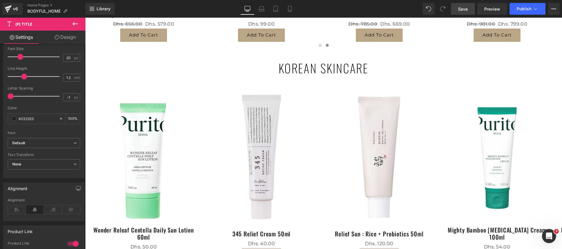
scroll to position [397, 0]
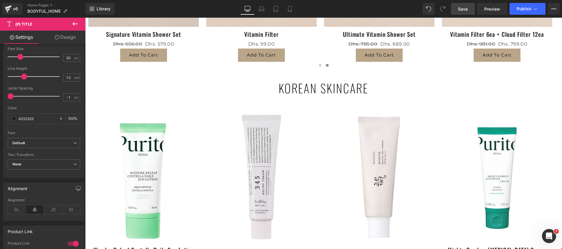
click at [465, 10] on span "Save" at bounding box center [463, 9] width 10 height 6
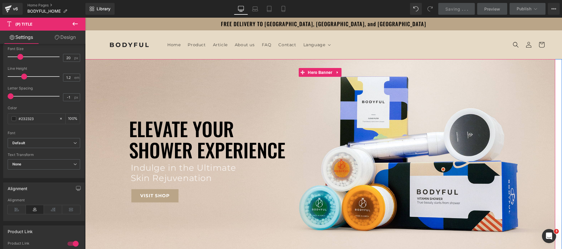
scroll to position [177, 0]
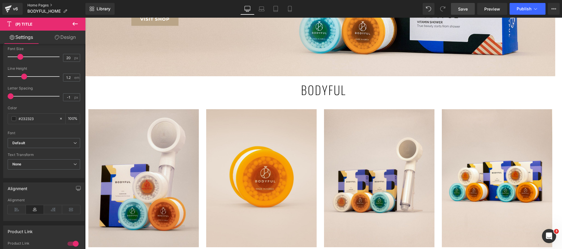
click at [43, 4] on link "Home Pages" at bounding box center [56, 5] width 58 height 5
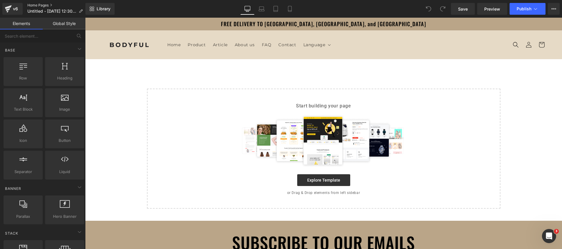
click at [36, 6] on link "Home Pages" at bounding box center [57, 5] width 60 height 5
